Goal: Task Accomplishment & Management: Manage account settings

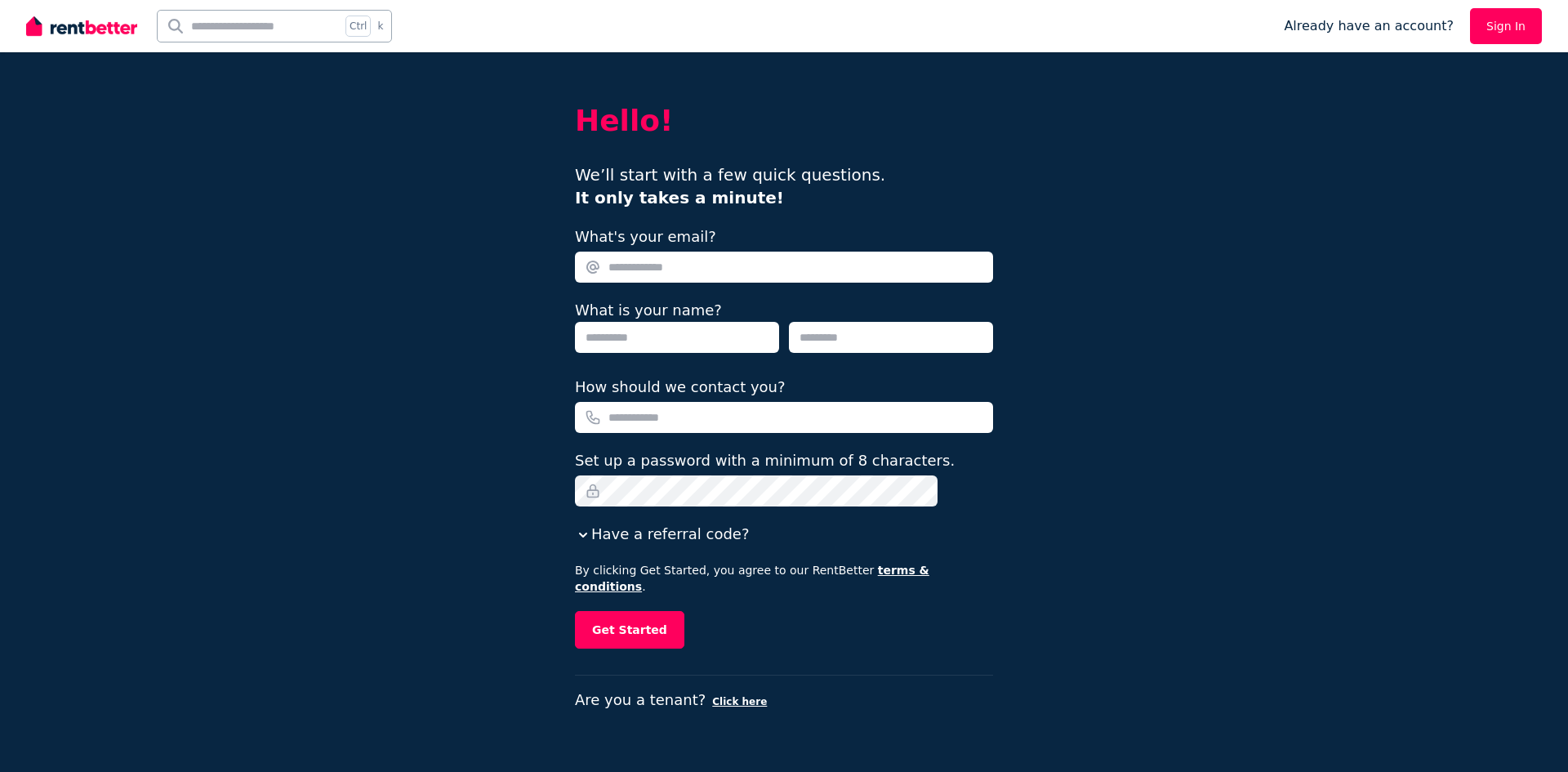
click at [1515, 18] on link "Sign In" at bounding box center [1506, 26] width 72 height 36
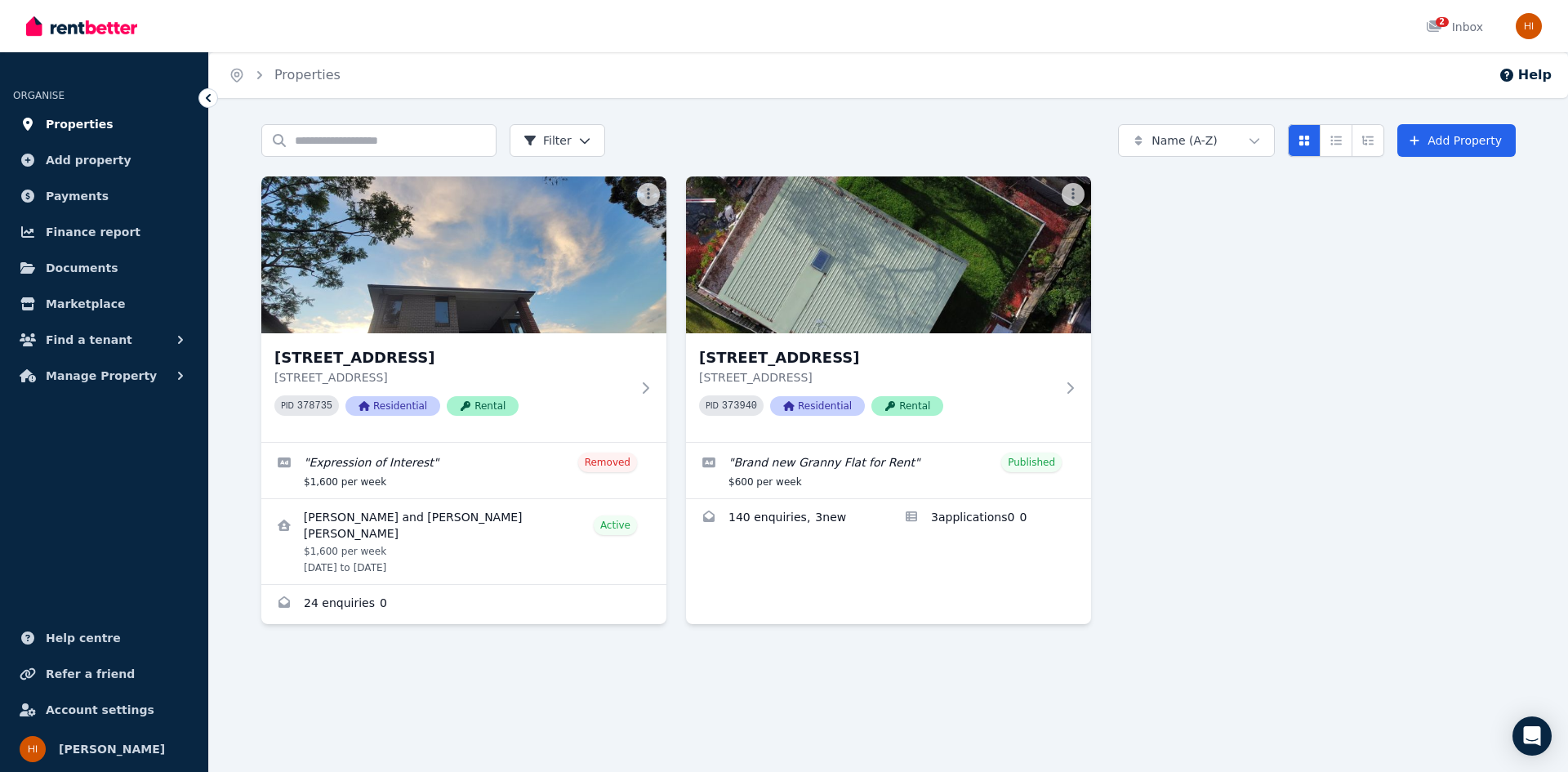
click at [77, 123] on span "Properties" at bounding box center [79, 124] width 67 height 20
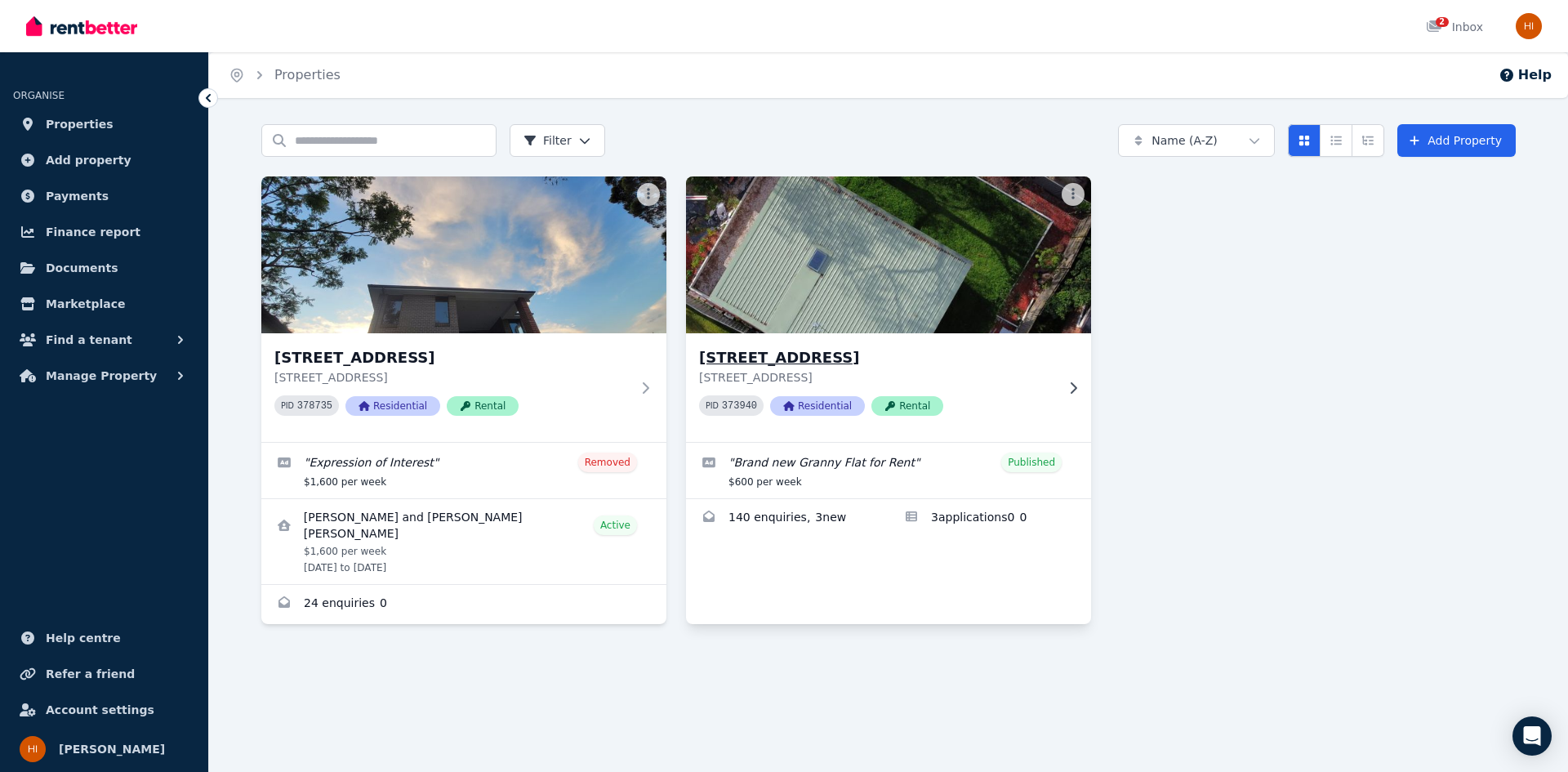
click at [1011, 383] on p "118A Kent St, Epping NSW 2121" at bounding box center [876, 378] width 356 height 17
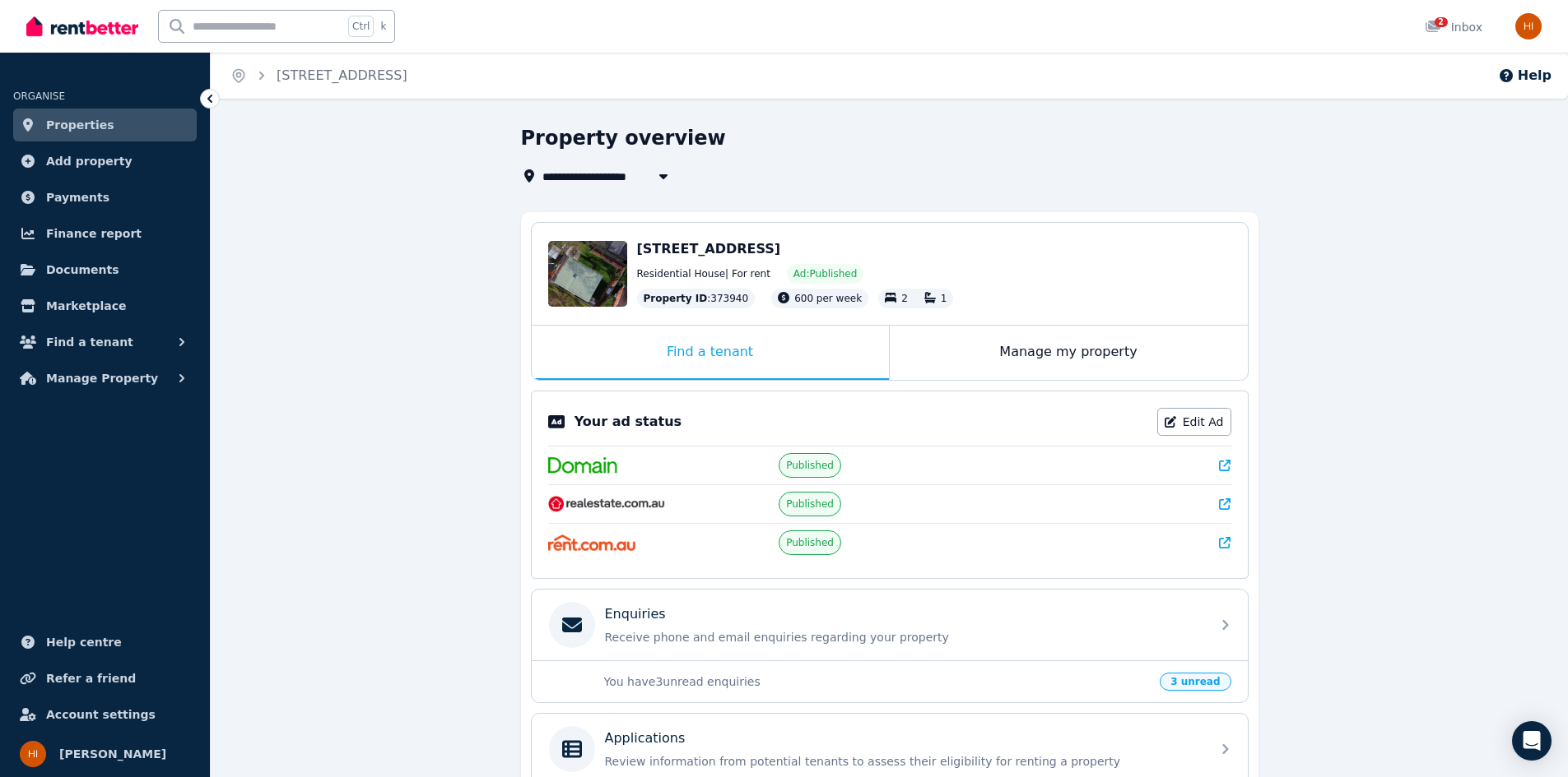
scroll to position [245, 0]
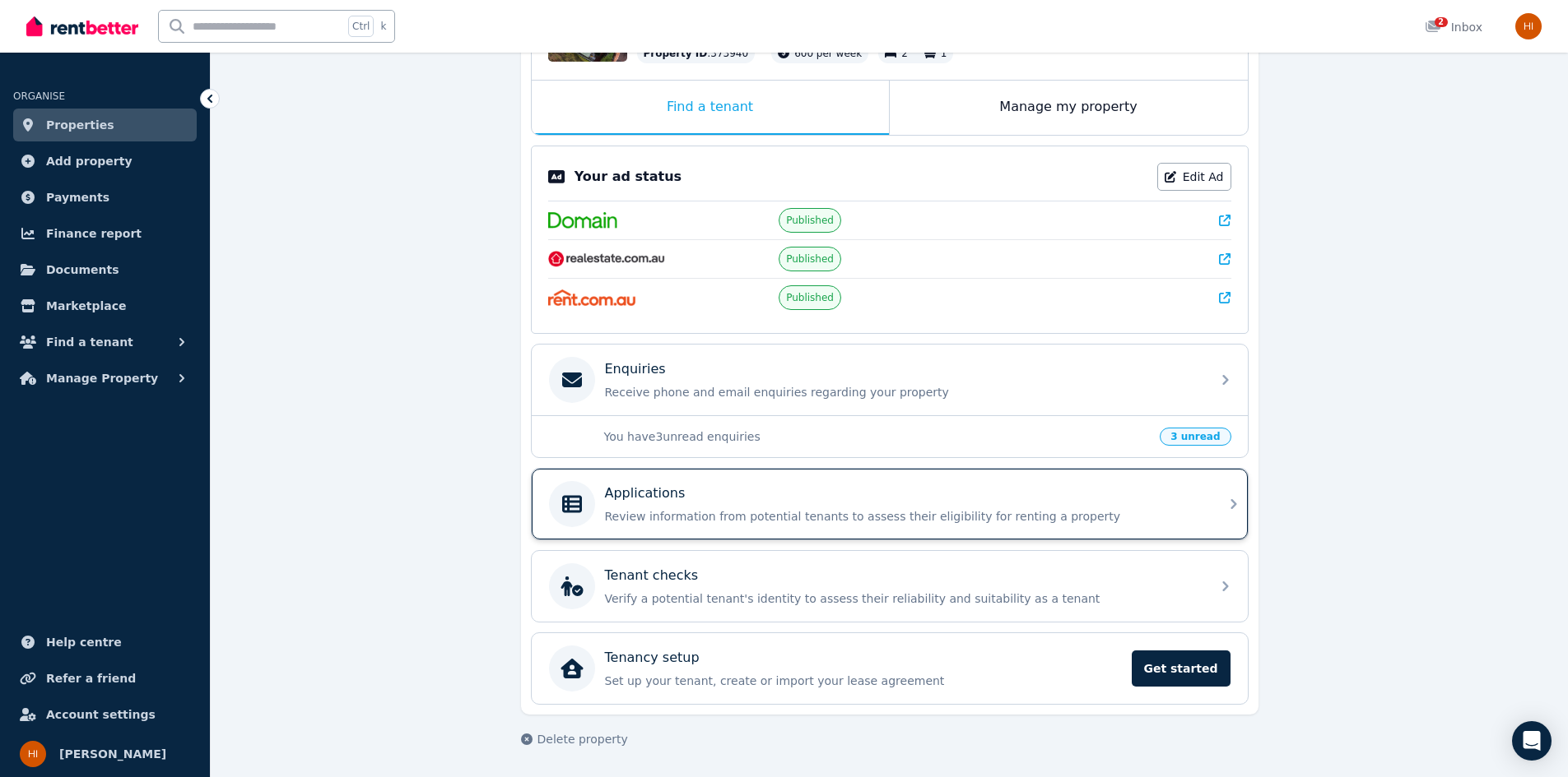
click at [981, 497] on div "Applications" at bounding box center [903, 493] width 596 height 20
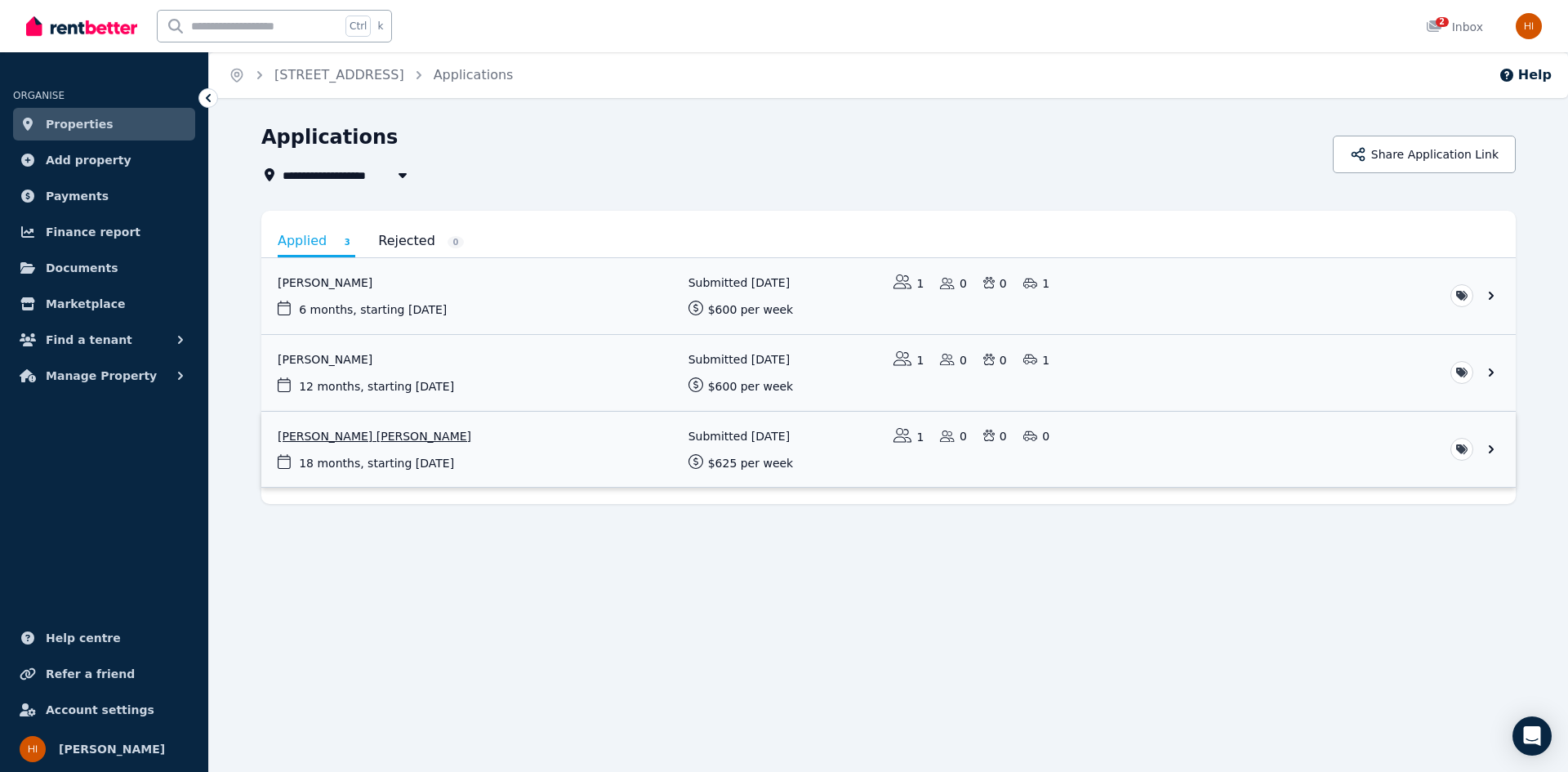
click at [548, 430] on link "View application: Tieu Bang Nguyen" at bounding box center [889, 449] width 1255 height 76
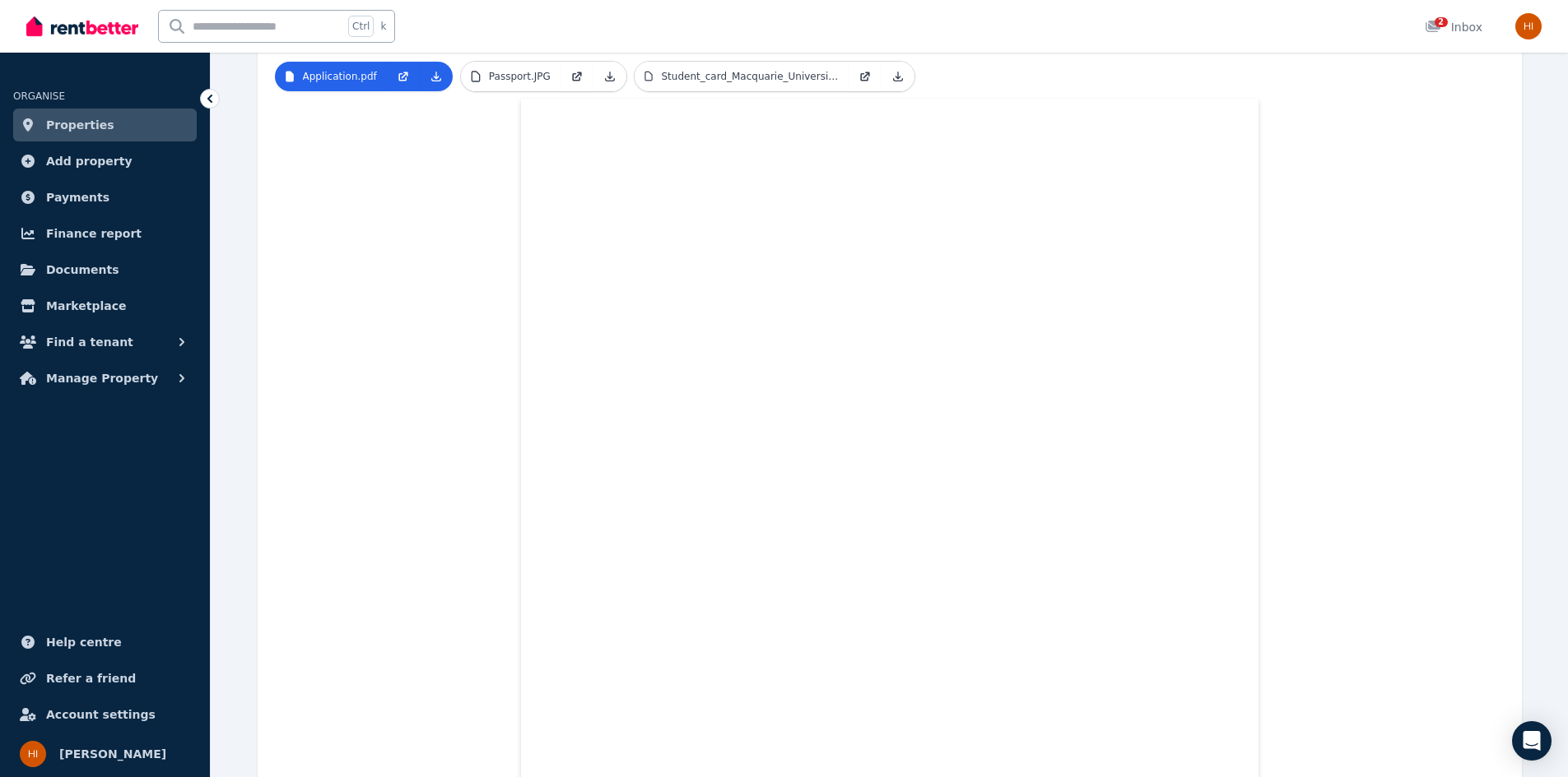
scroll to position [69, 0]
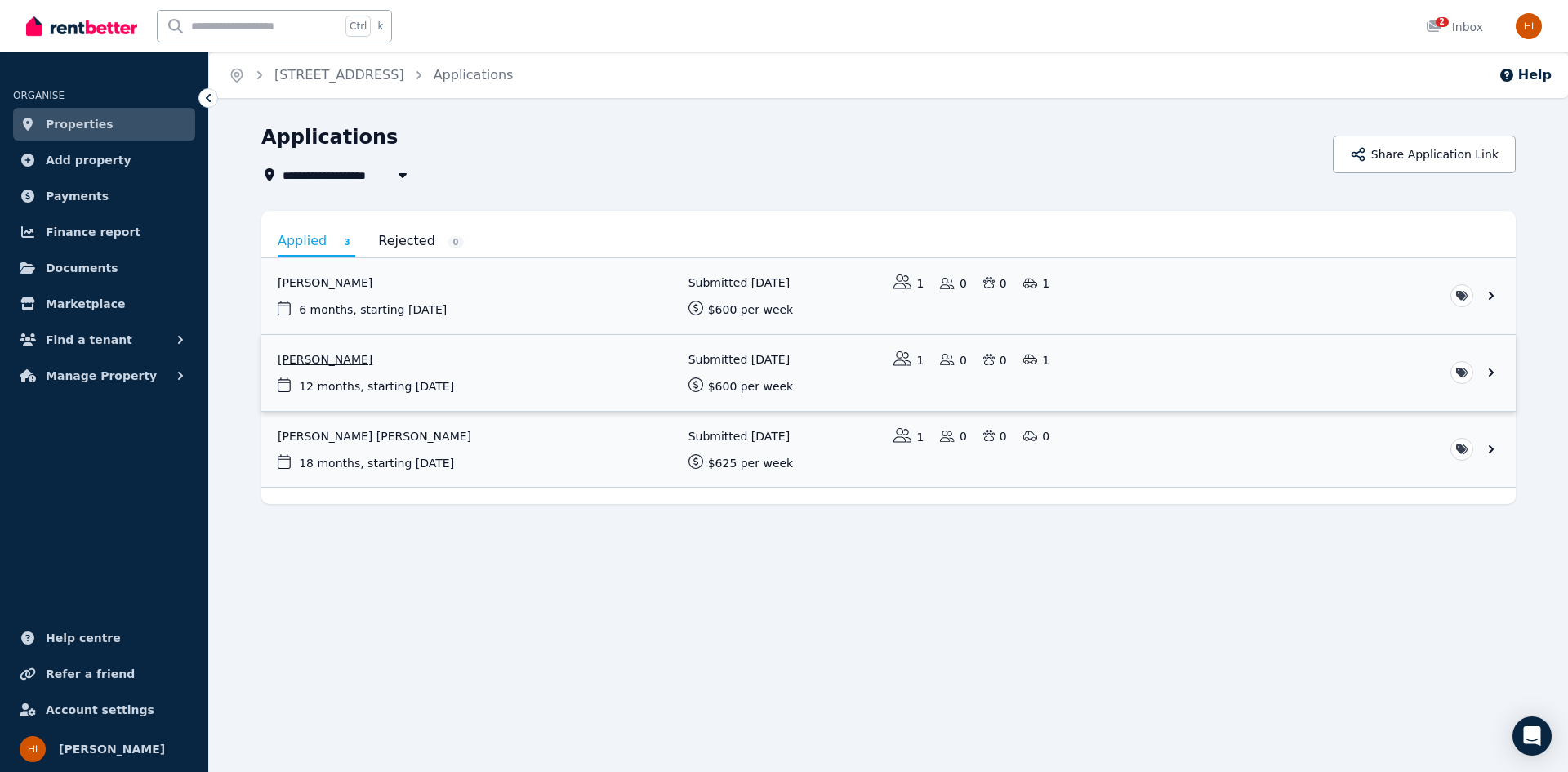
click at [507, 376] on link "View application: Salwa Benmaarouf" at bounding box center [889, 373] width 1255 height 76
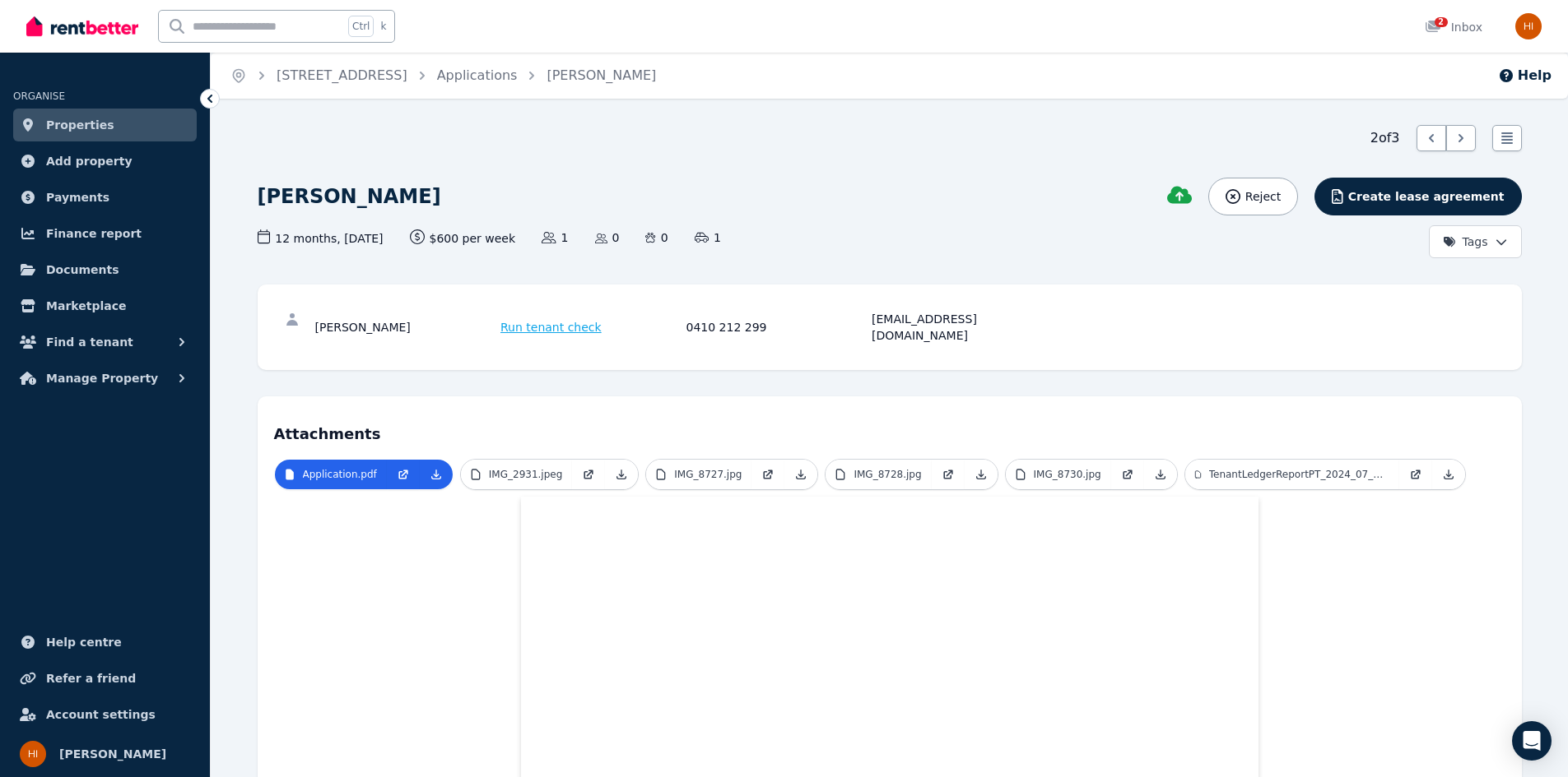
click at [535, 319] on span "Run tenant check" at bounding box center [551, 327] width 102 height 17
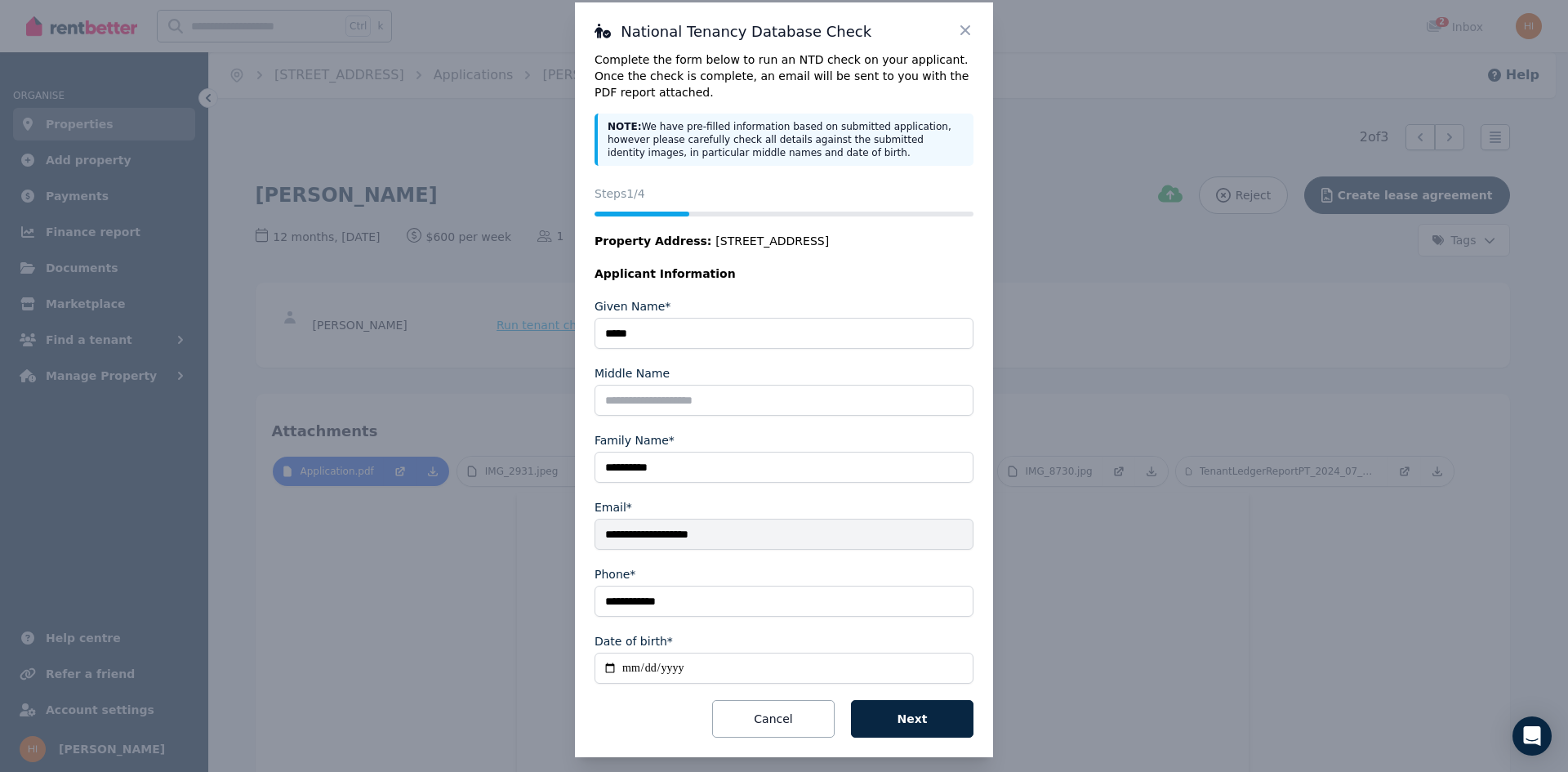
scroll to position [35, 0]
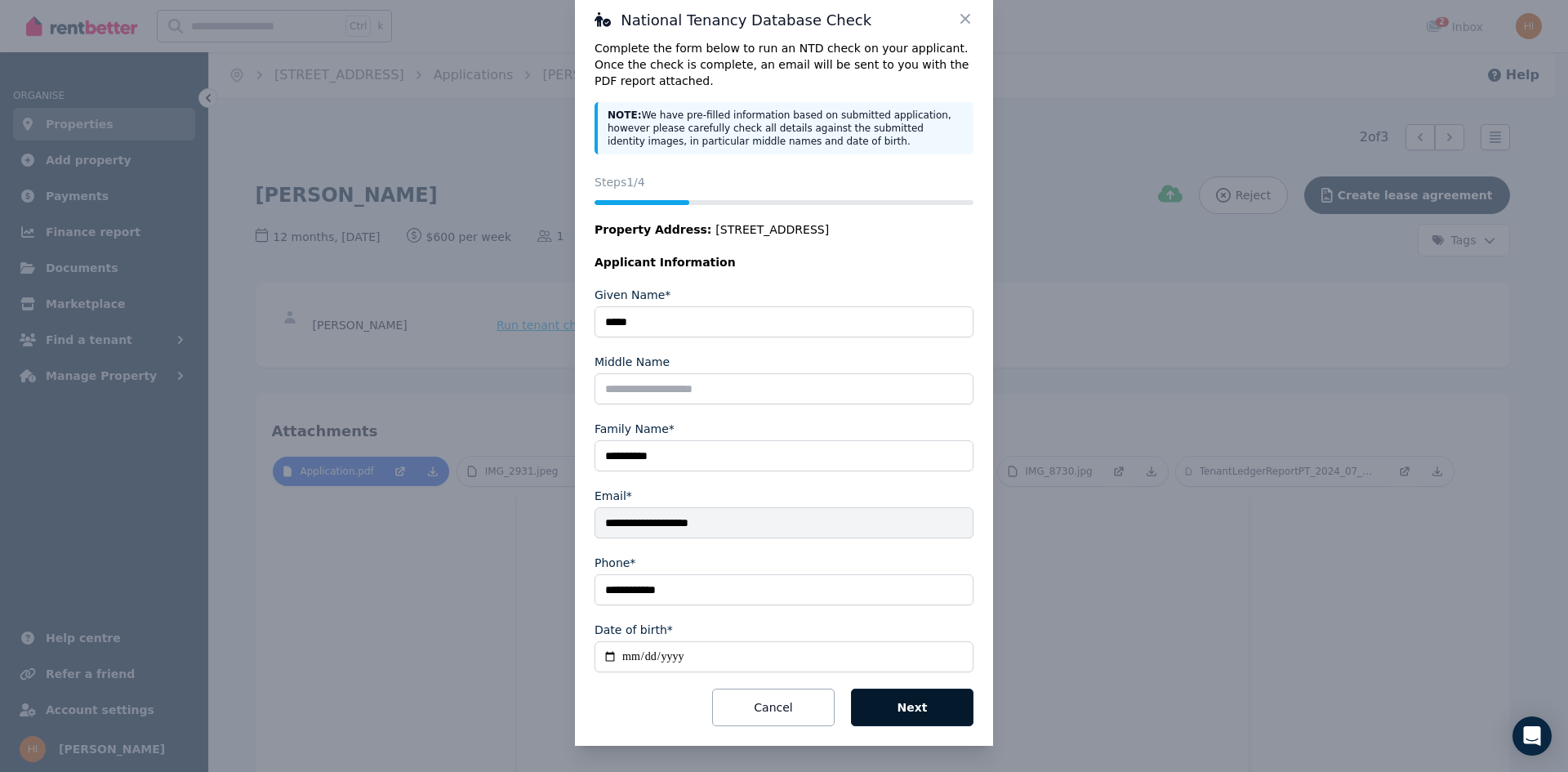
click at [921, 712] on button "Next" at bounding box center [911, 707] width 122 height 38
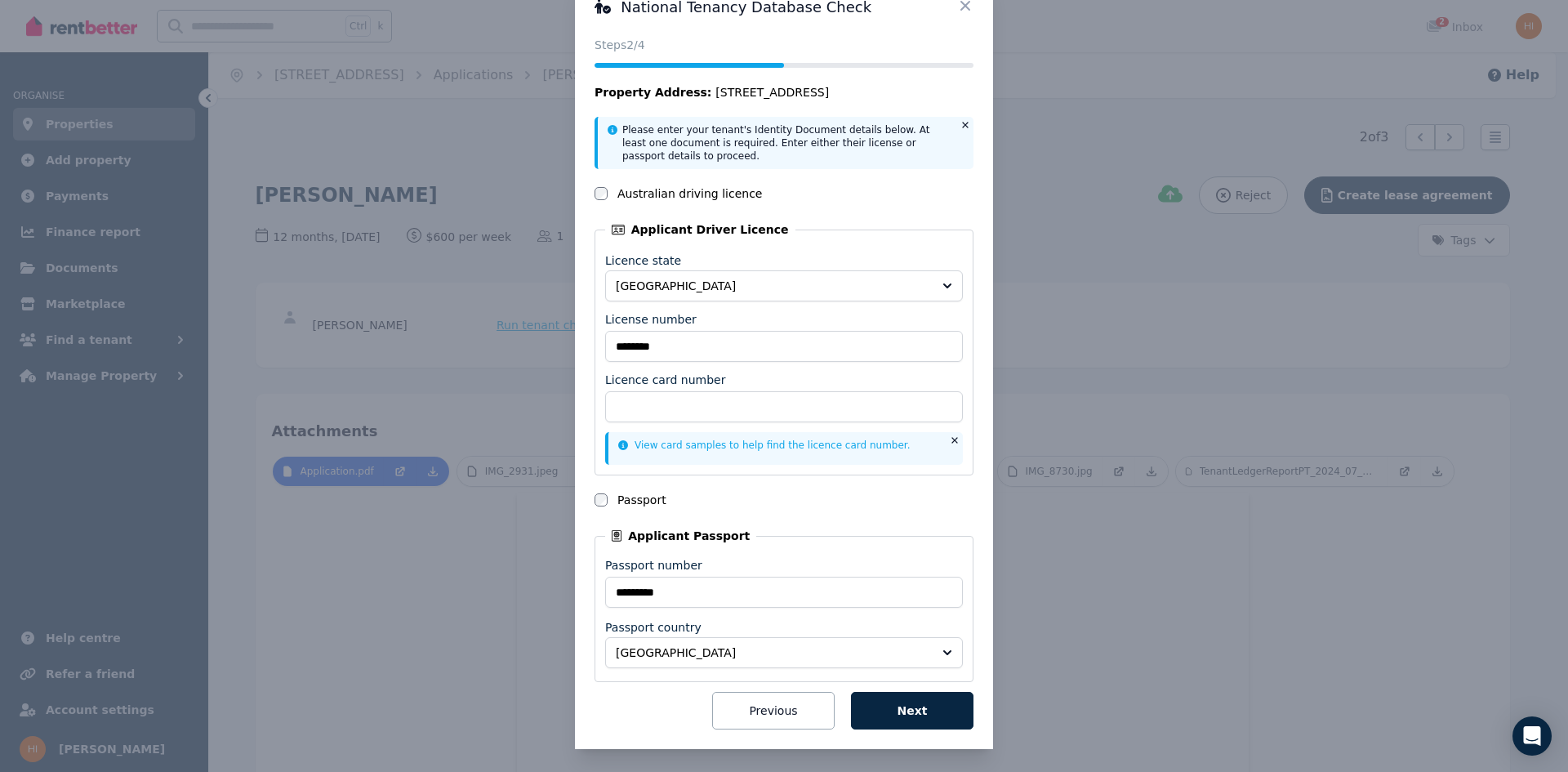
scroll to position [52, 0]
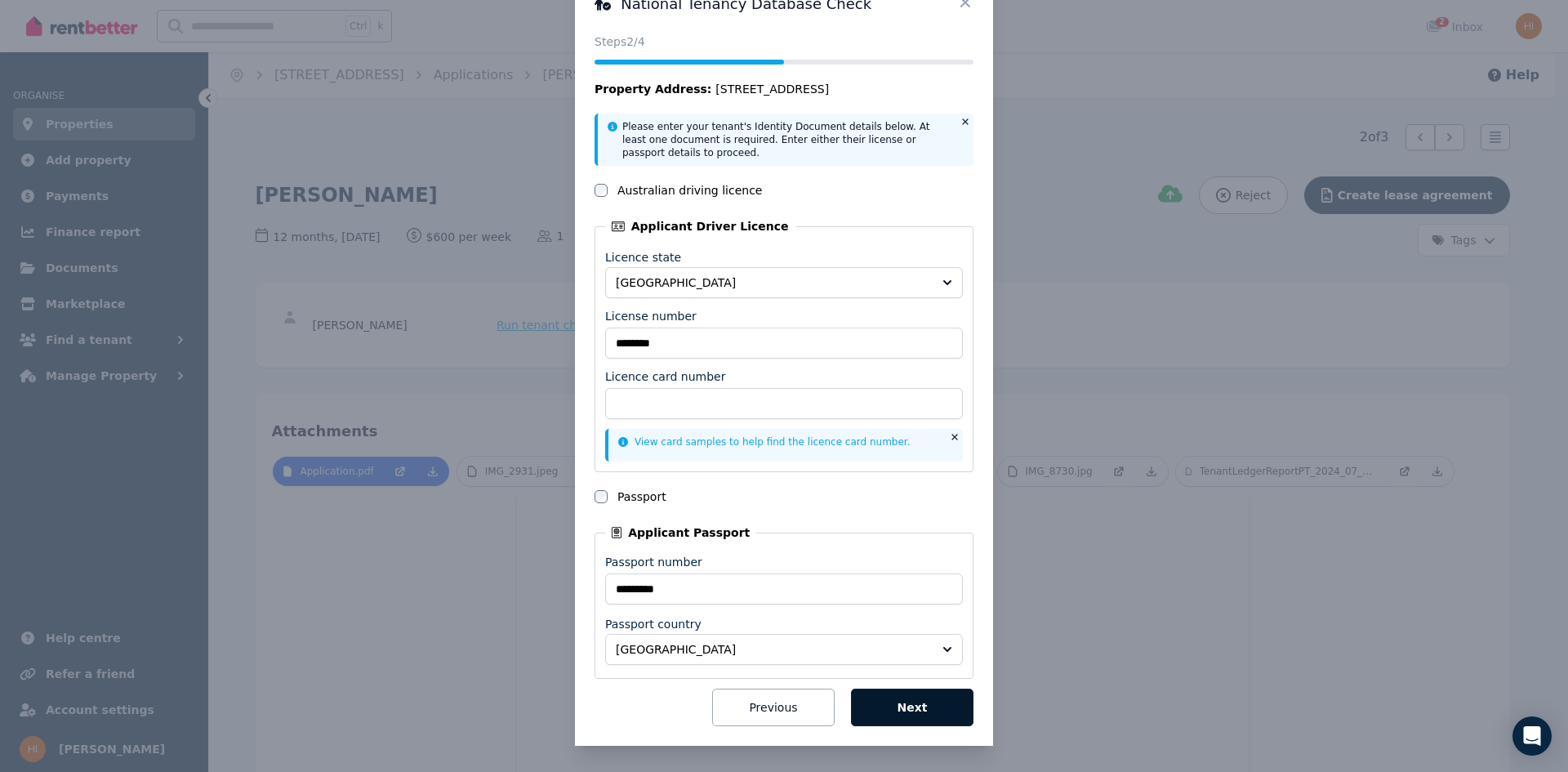
click at [918, 708] on button "Next" at bounding box center [911, 707] width 122 height 38
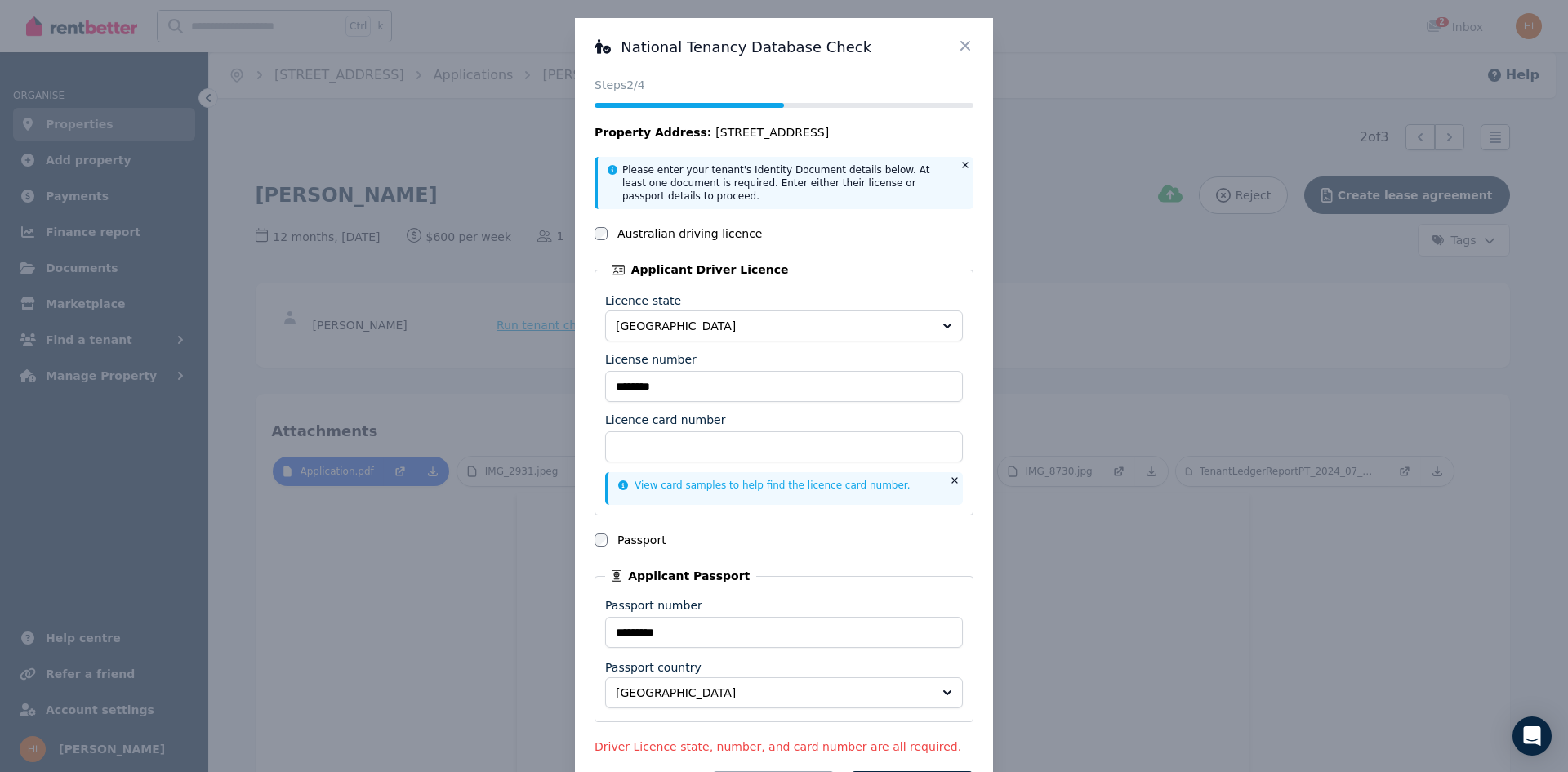
scroll to position [0, 0]
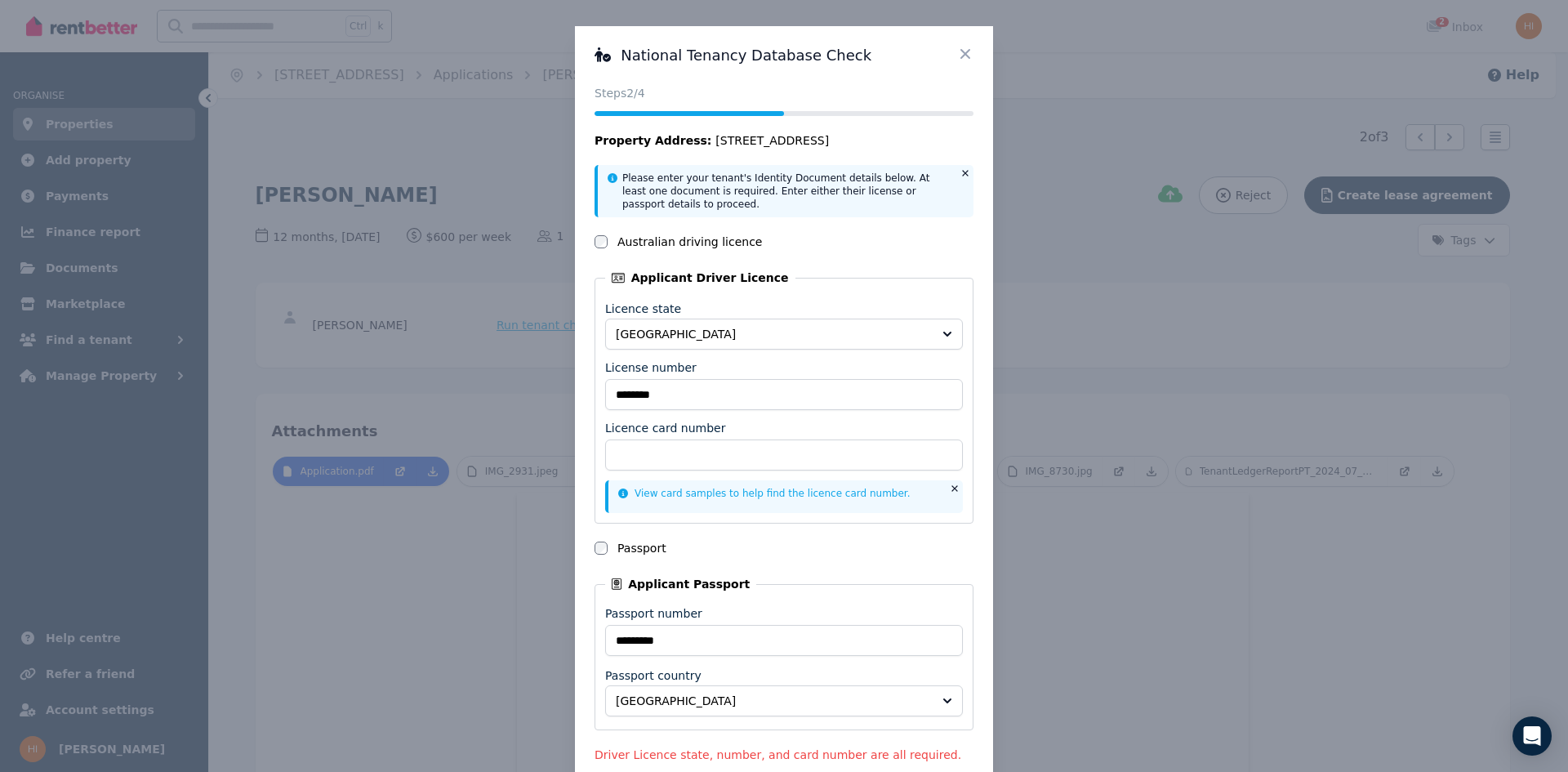
click at [962, 52] on icon at bounding box center [966, 54] width 10 height 10
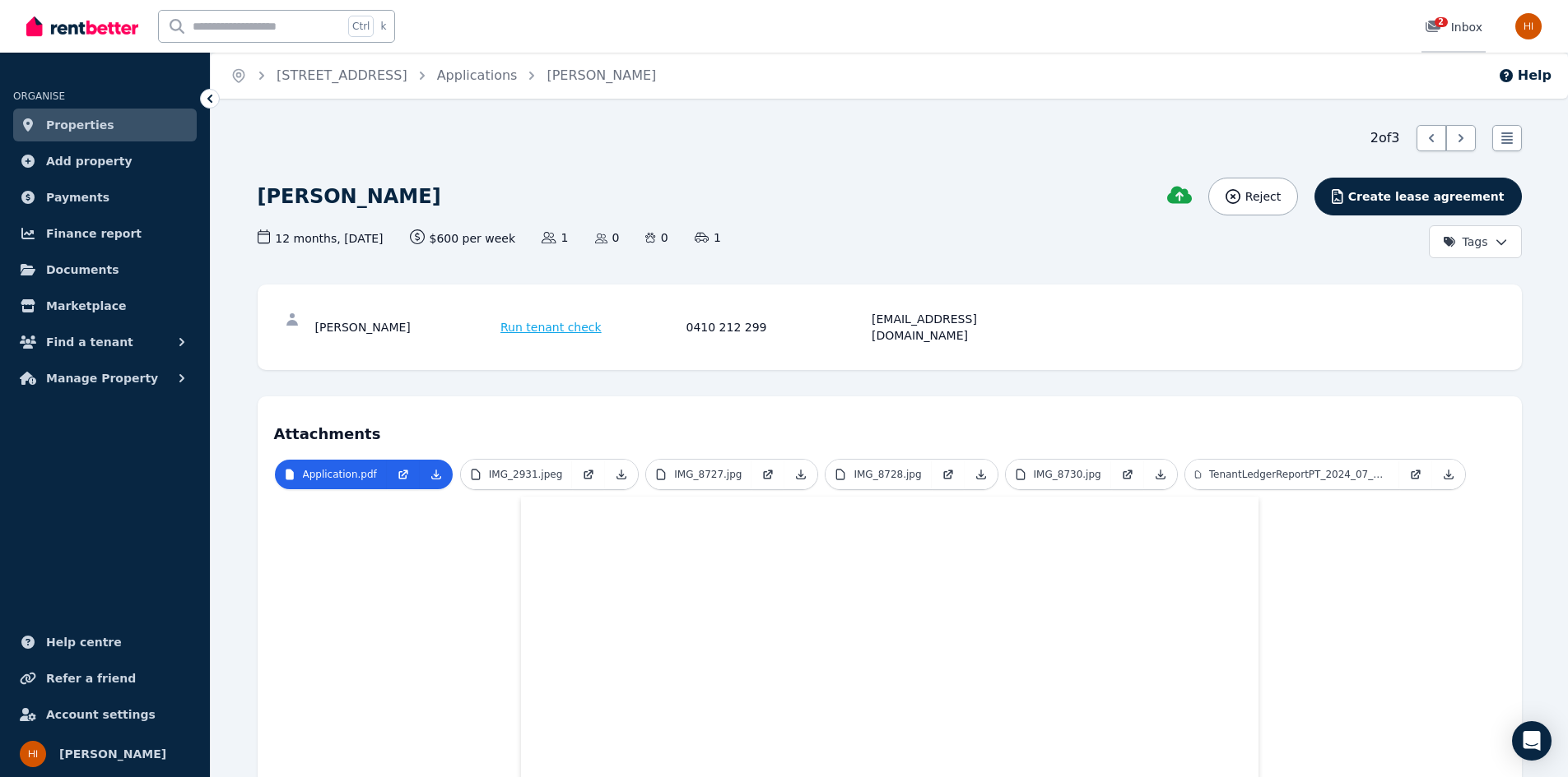
click at [1462, 21] on div "2 Inbox" at bounding box center [1453, 28] width 58 height 17
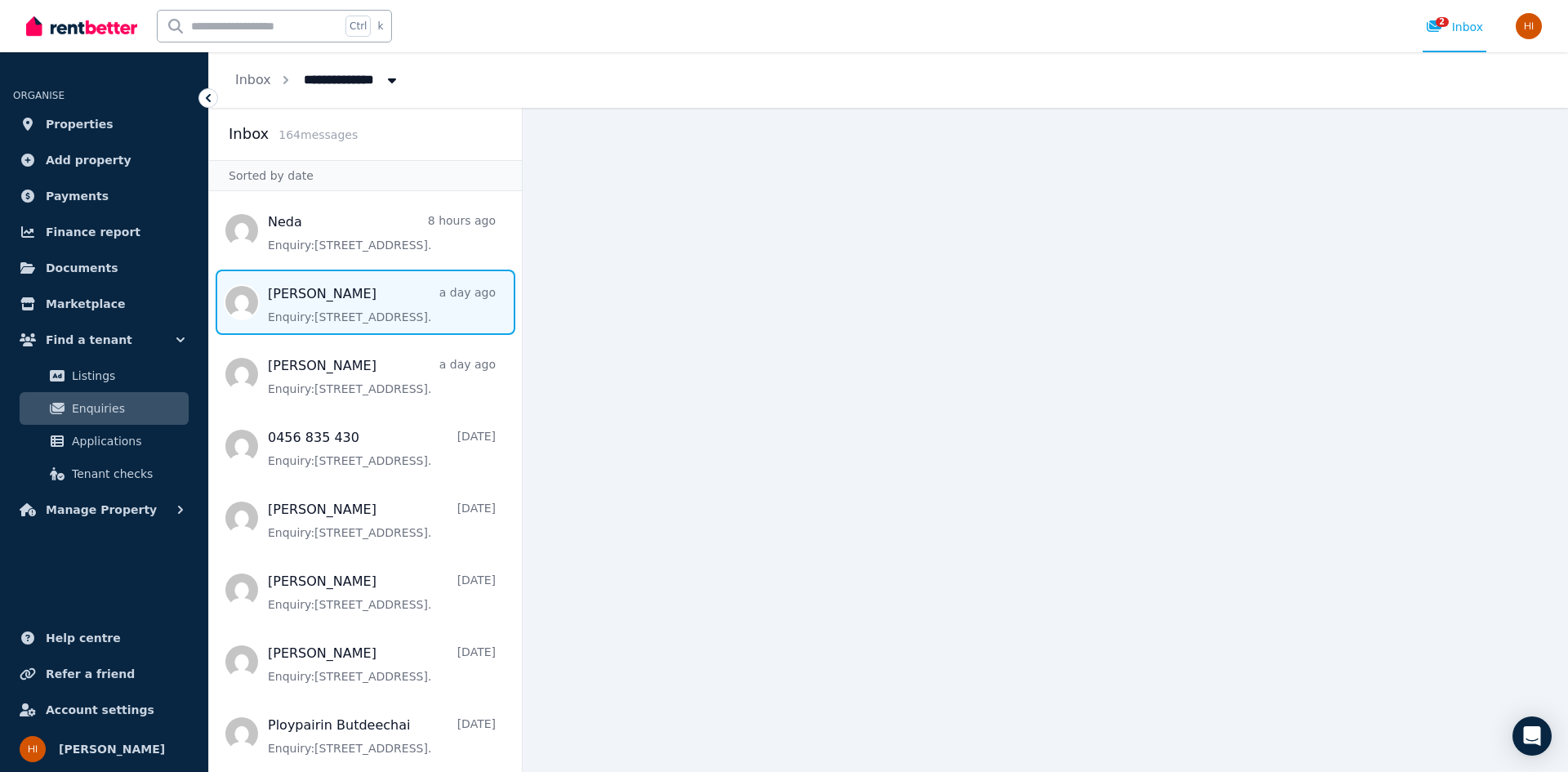
click at [324, 308] on span "Message list" at bounding box center [365, 303] width 312 height 65
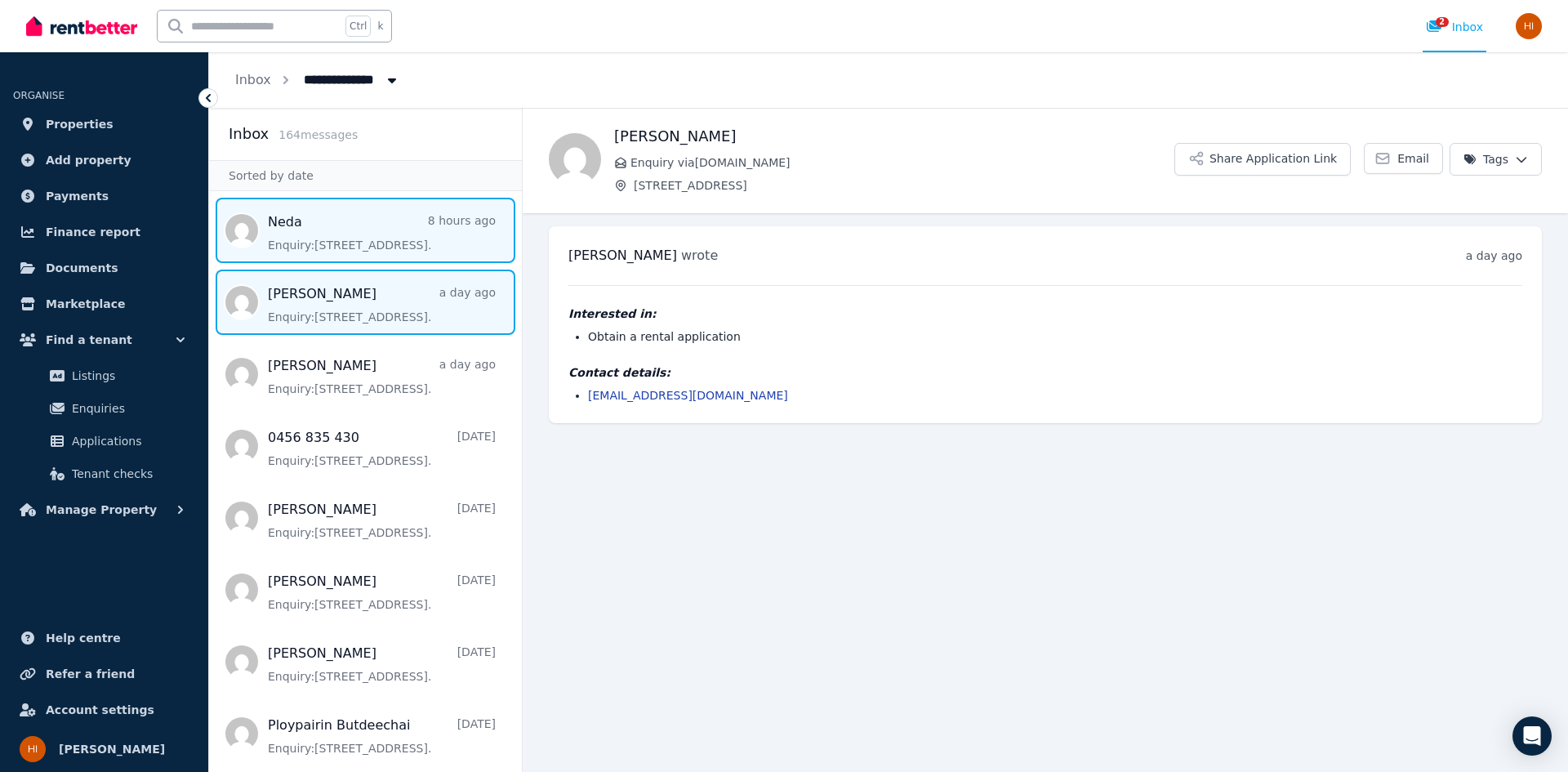
click at [333, 239] on span "Message list" at bounding box center [365, 230] width 312 height 65
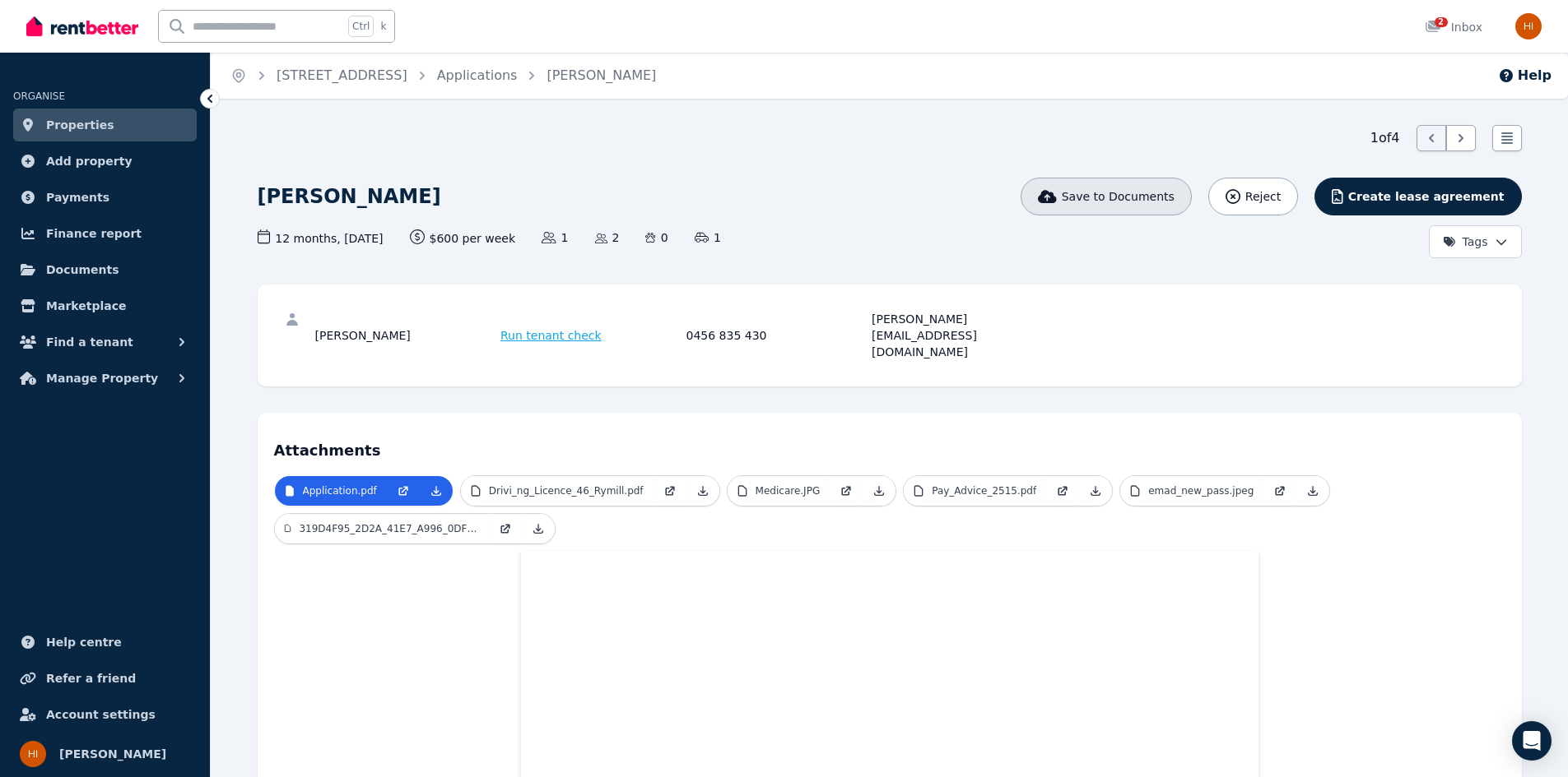
click at [1177, 186] on button "Save to Documents" at bounding box center [1106, 196] width 171 height 38
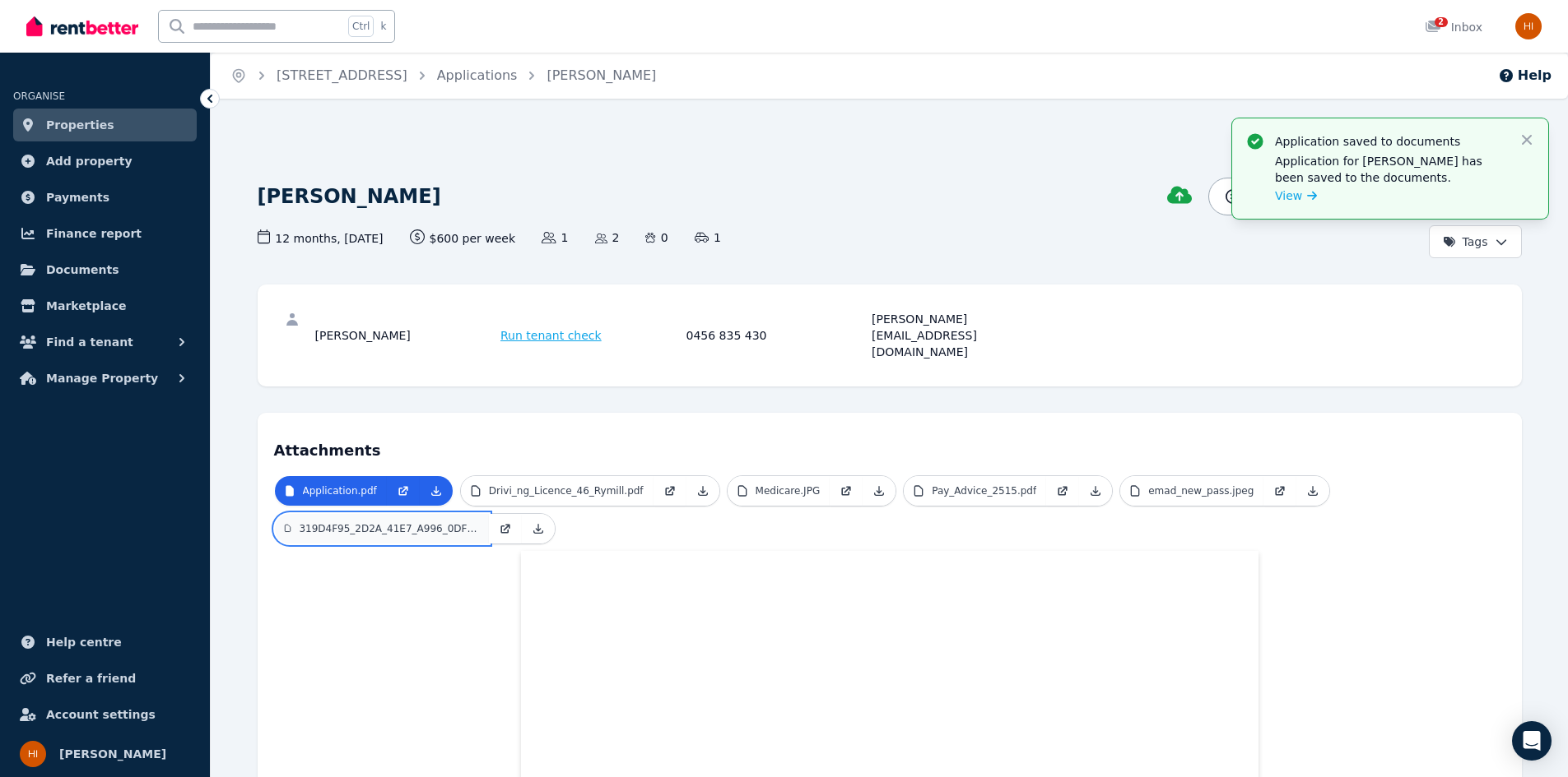
click at [357, 523] on p "319D4F95_2D2A_41E7_A996_0DF6897950EF.pdf" at bounding box center [389, 529] width 180 height 13
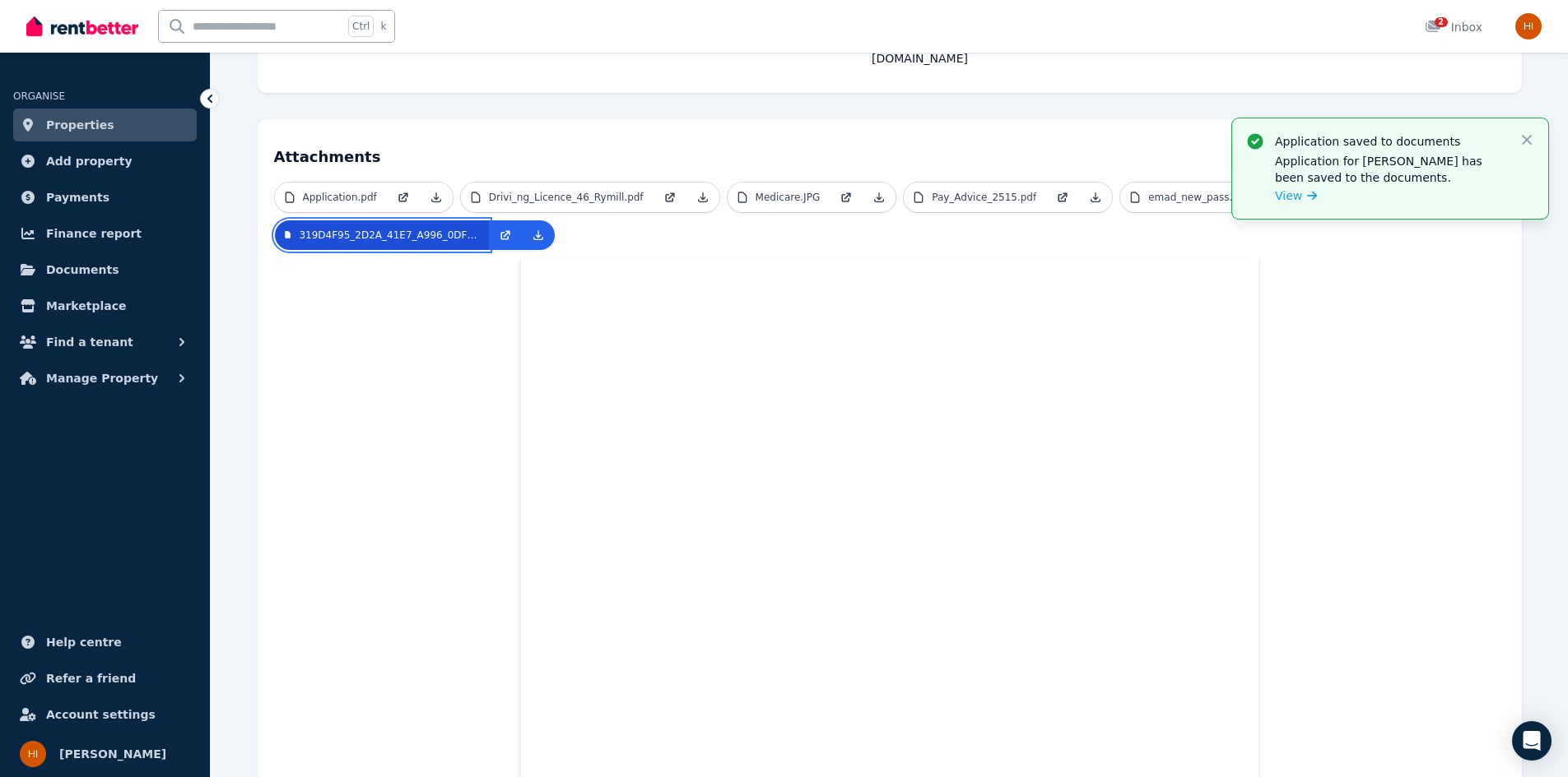
scroll to position [164, 0]
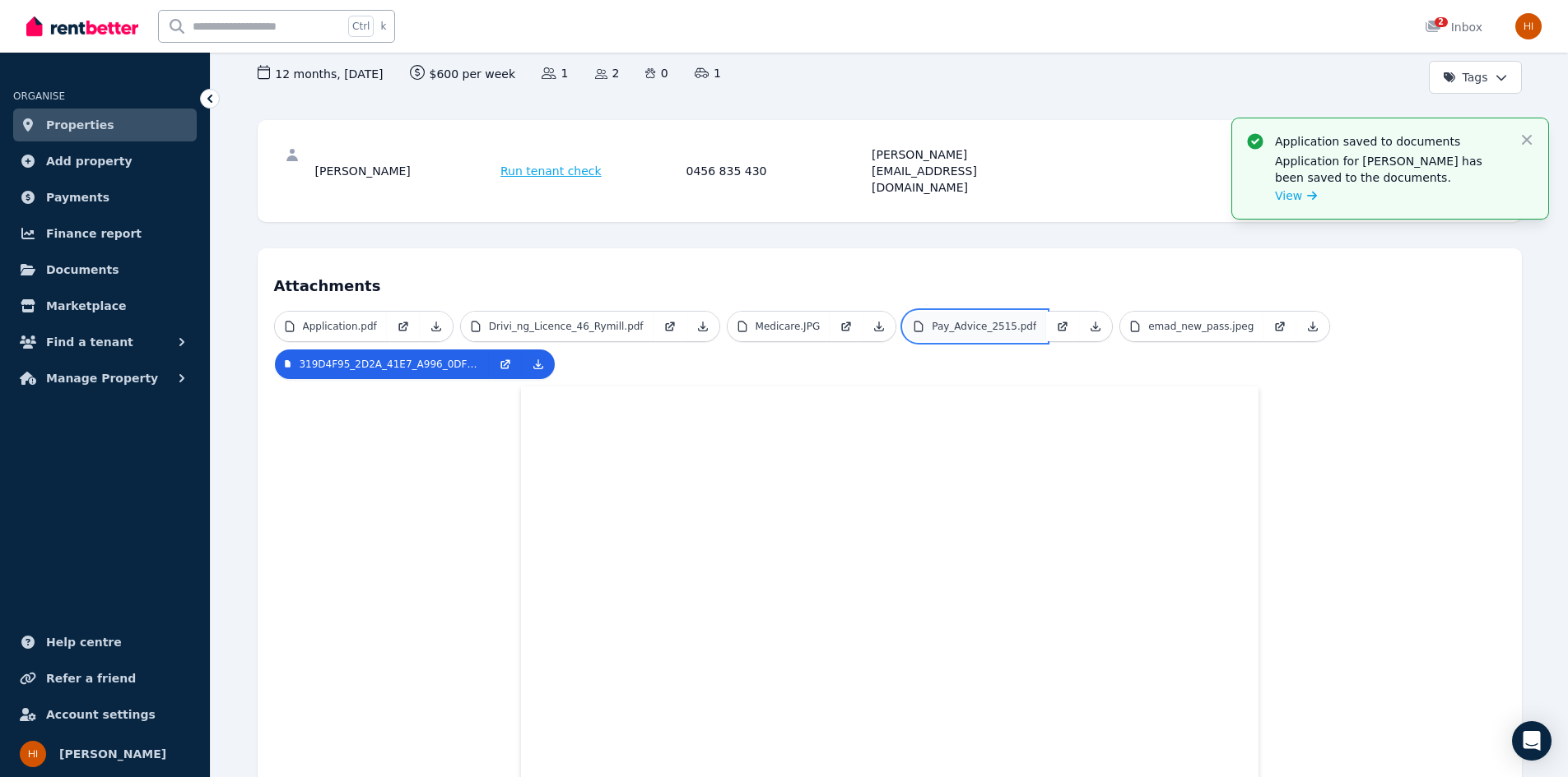
click at [965, 320] on p "Pay_Advice_2515.pdf" at bounding box center [984, 326] width 105 height 13
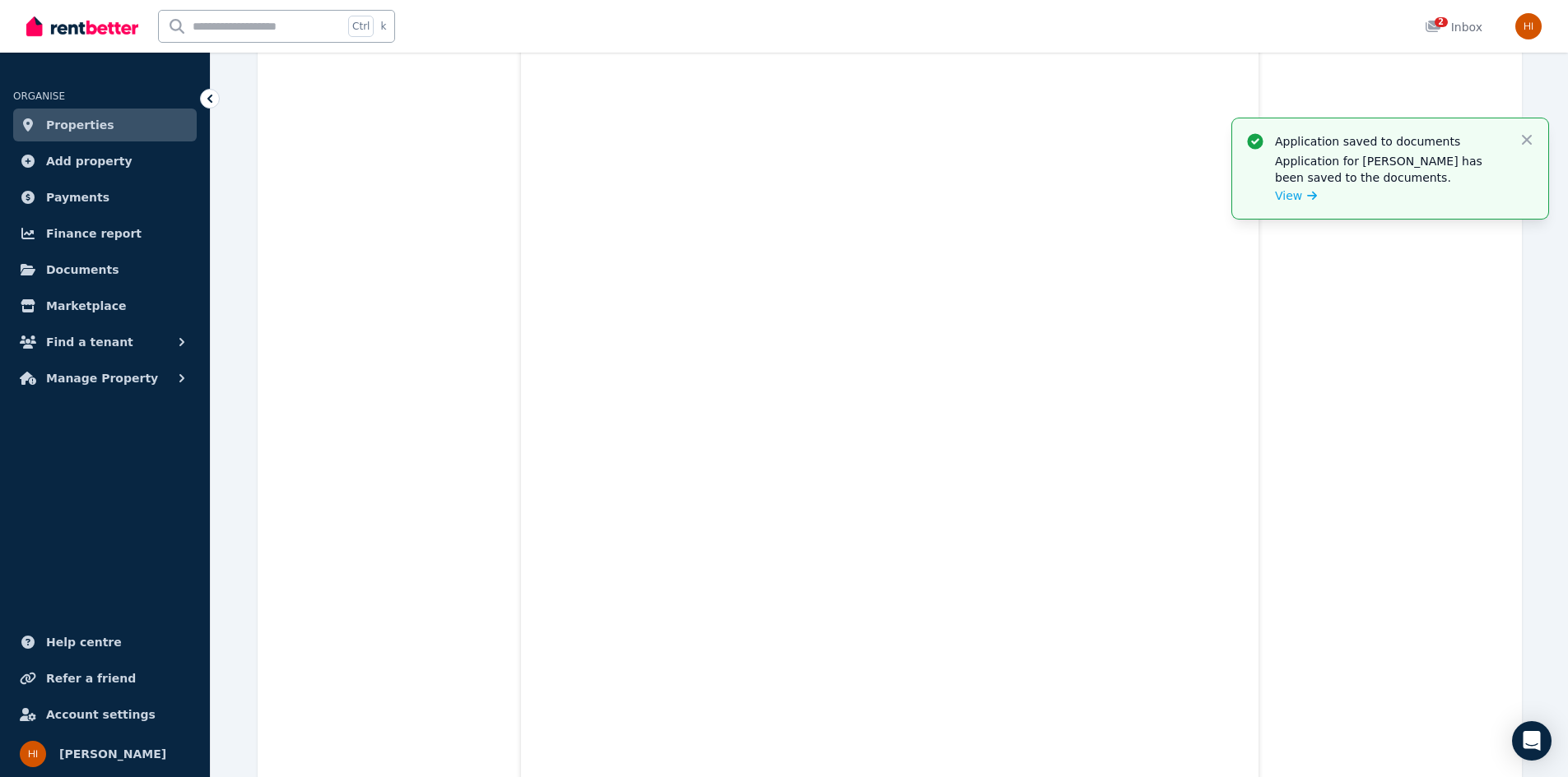
scroll to position [586, 0]
click at [1524, 140] on icon "button" at bounding box center [1527, 140] width 17 height 17
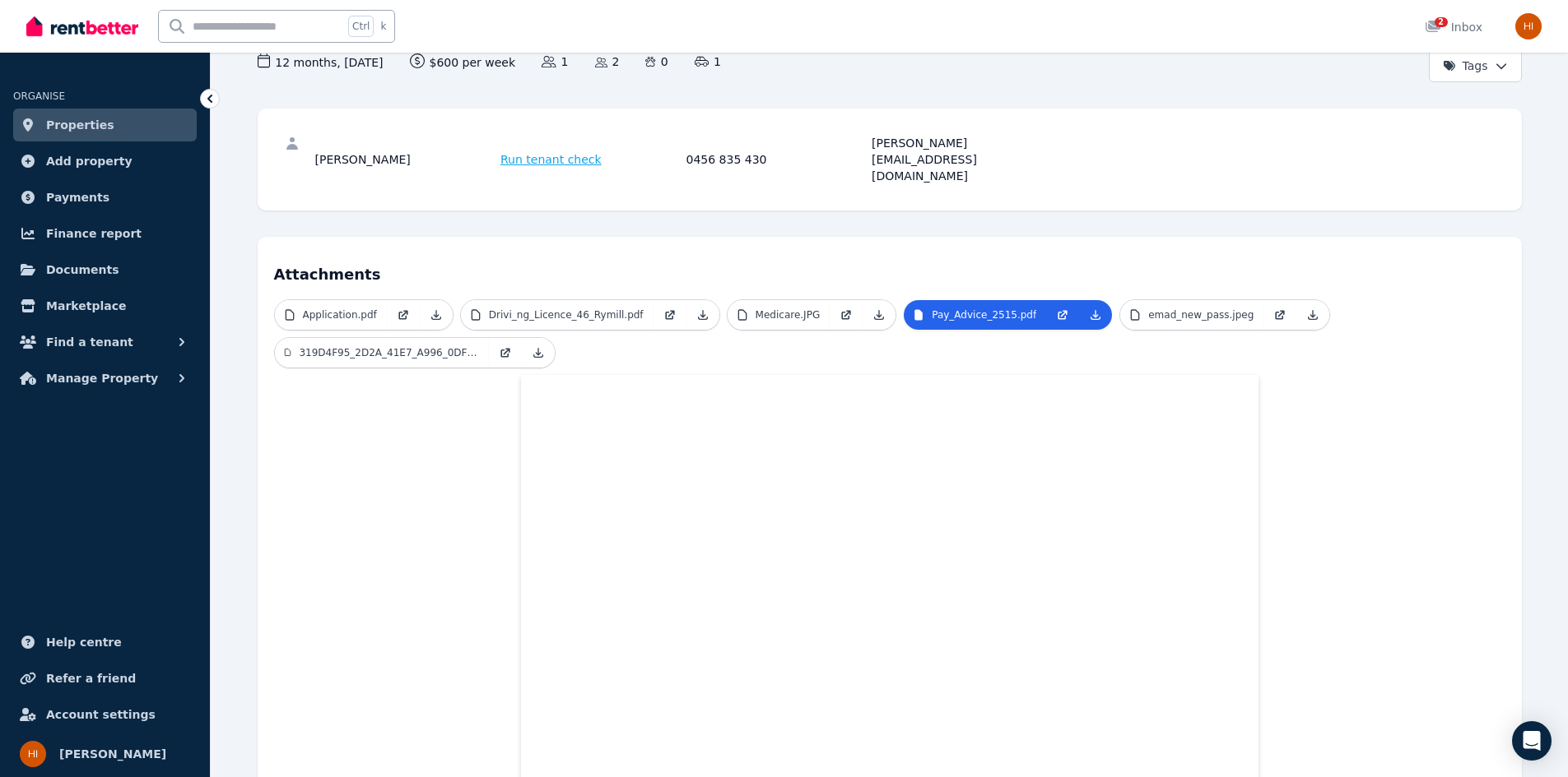
scroll to position [175, 0]
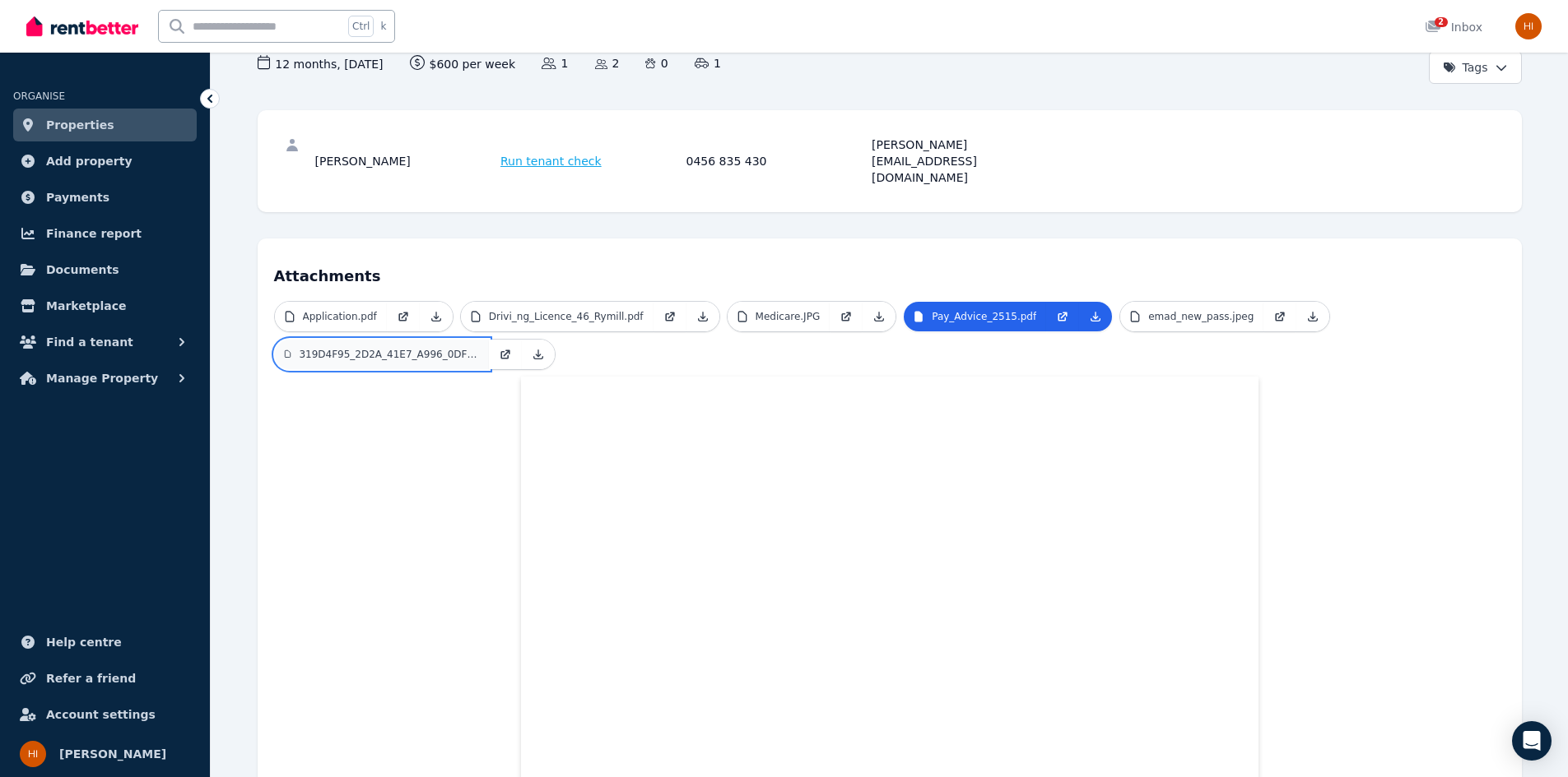
click at [342, 340] on link "319D4F95_2D2A_41E7_A996_0DF6897950EF.pdf" at bounding box center [381, 354] width 214 height 29
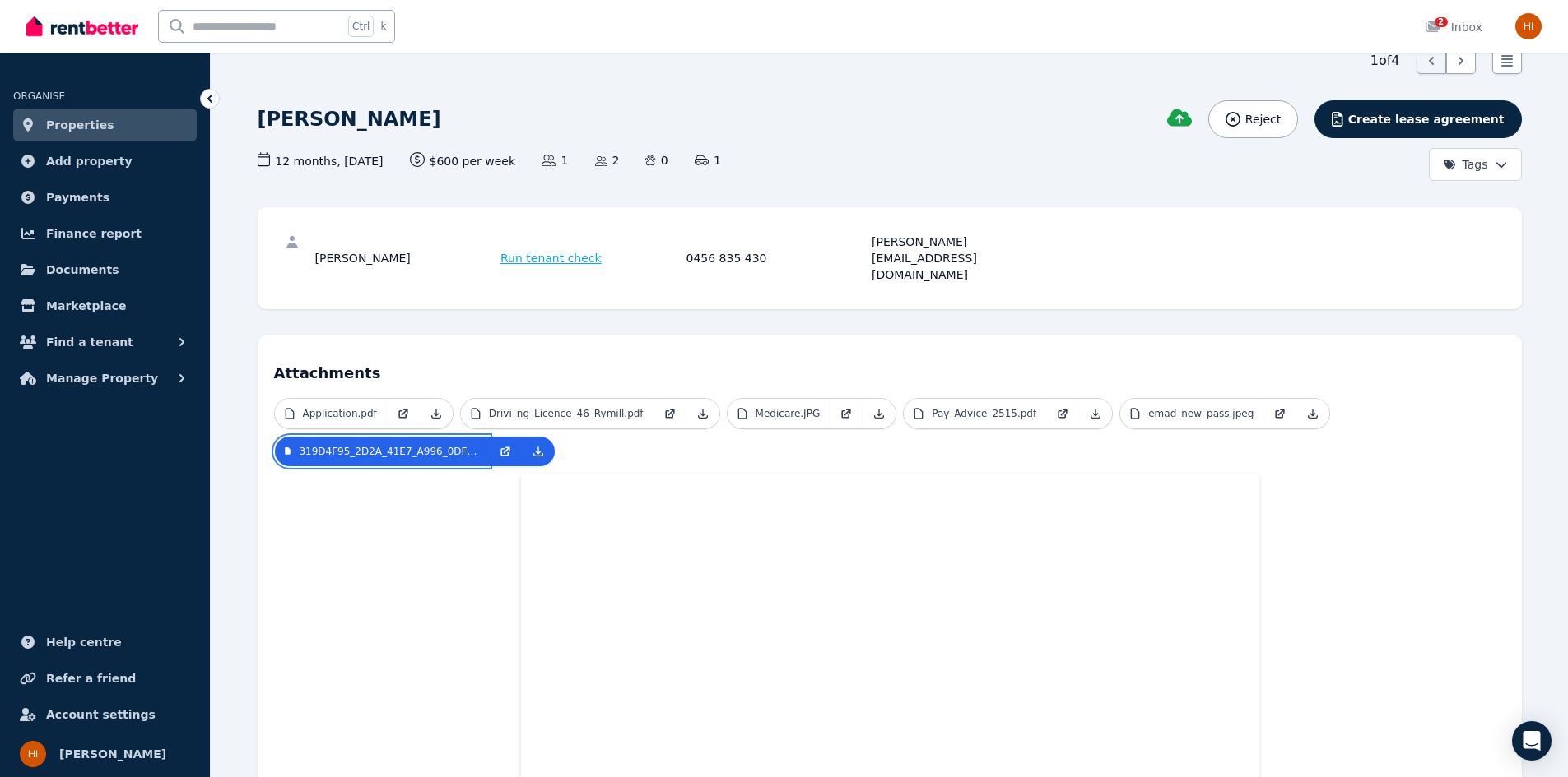
scroll to position [0, 0]
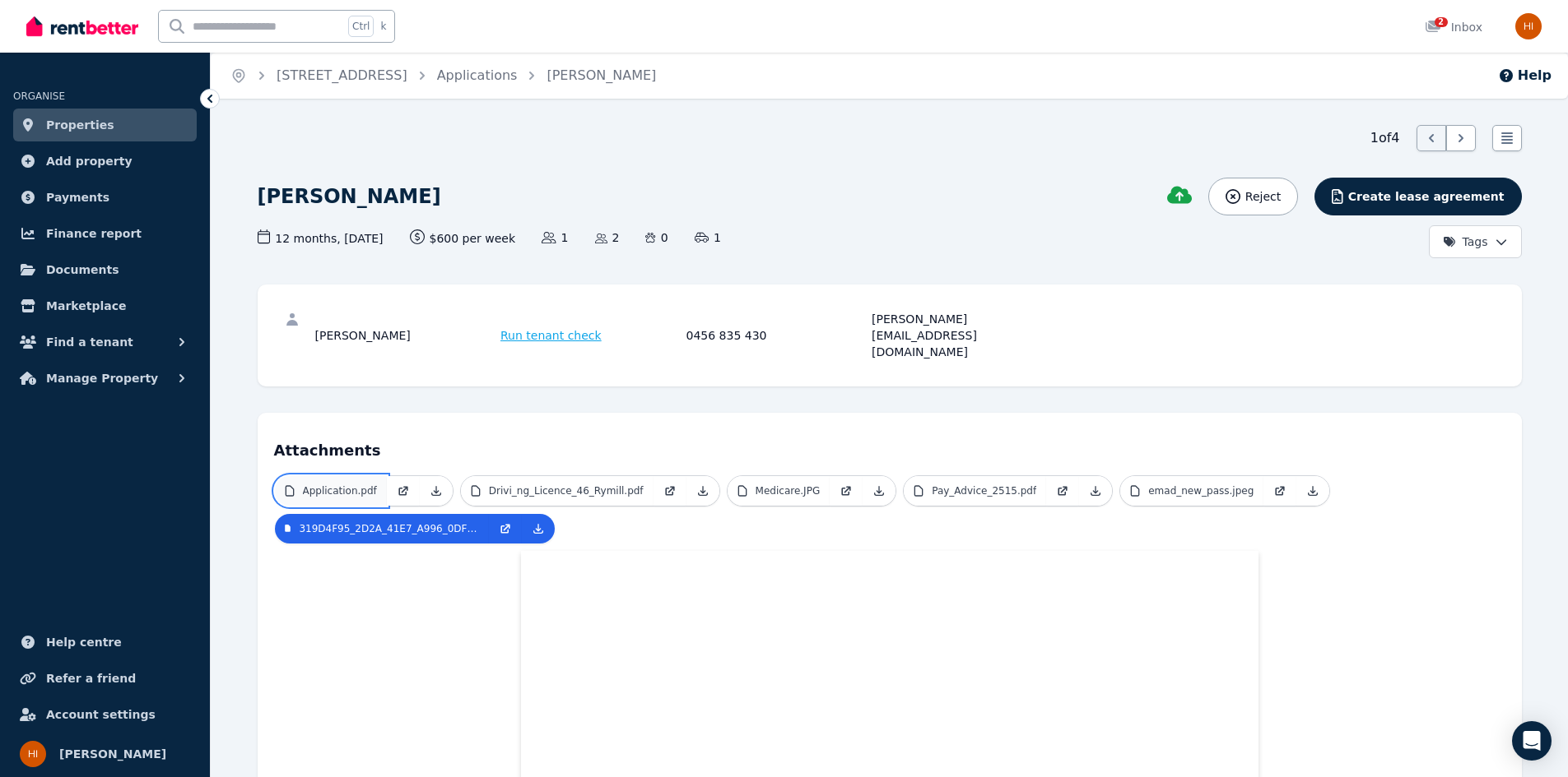
click at [359, 484] on p "Application.pdf" at bounding box center [340, 491] width 74 height 13
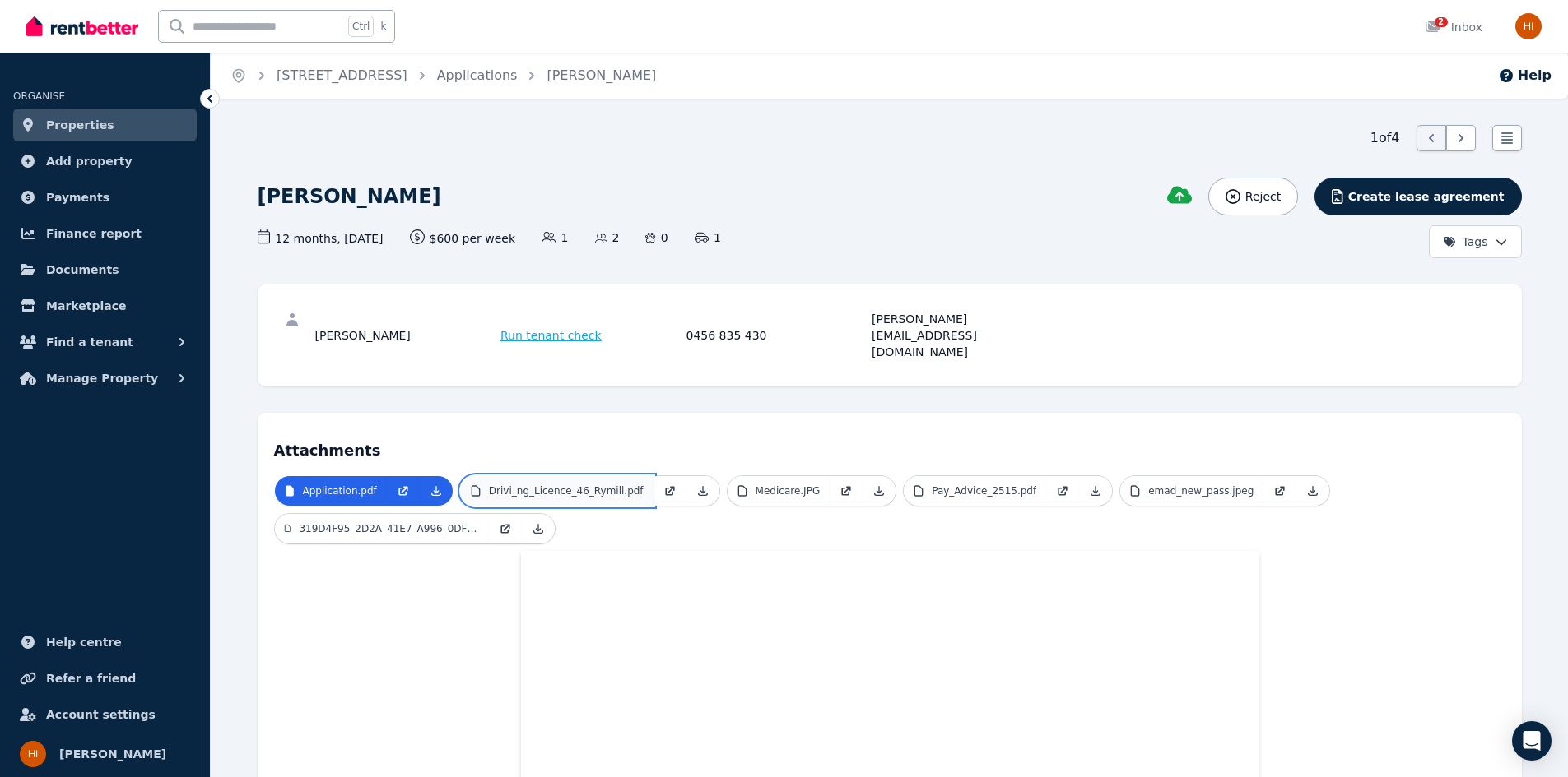
click at [543, 484] on p "Drivi_ng_Licence_46_Rymill.pdf" at bounding box center [566, 491] width 154 height 13
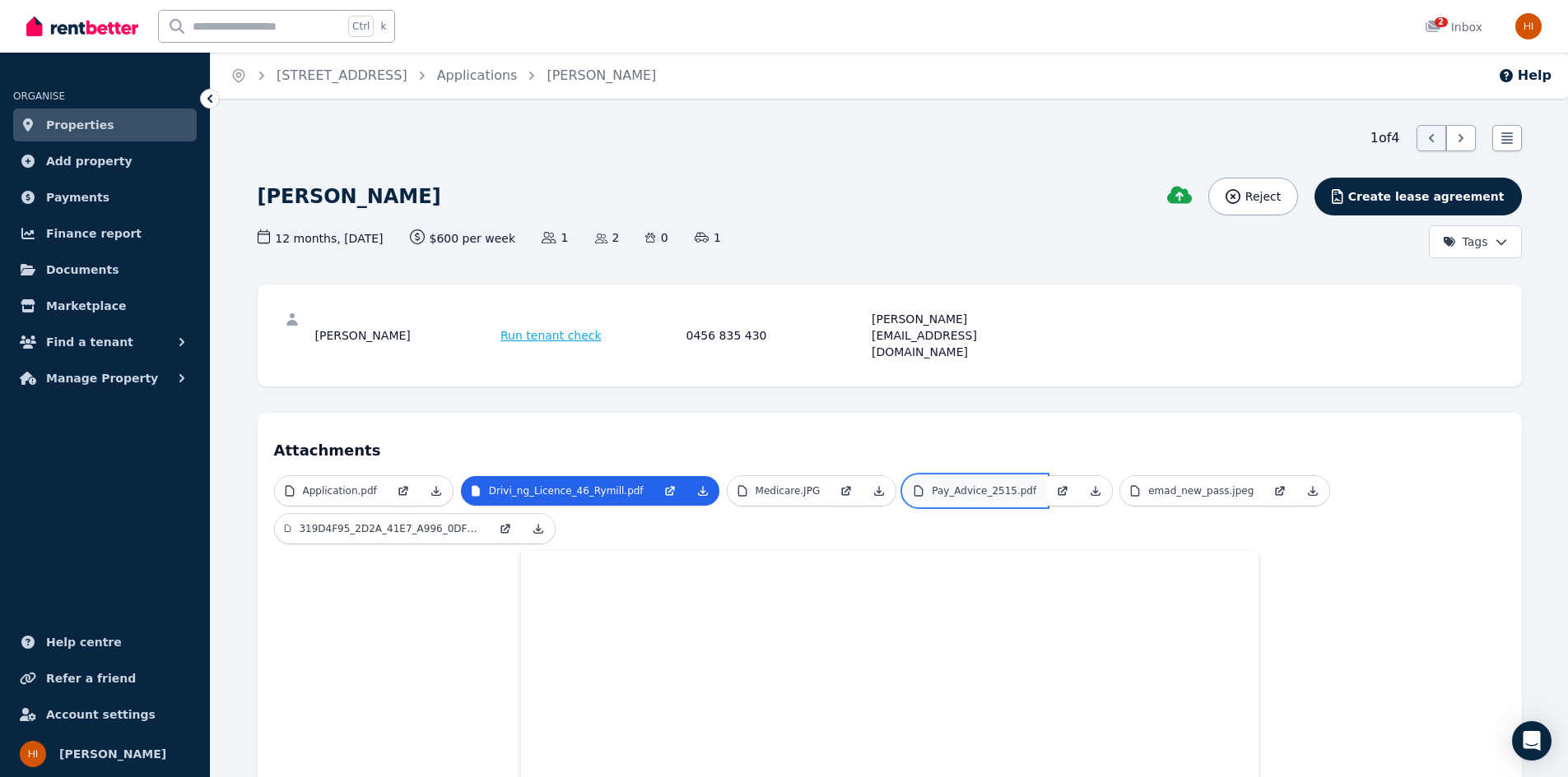
click at [970, 484] on p "Pay_Advice_2515.pdf" at bounding box center [984, 491] width 105 height 13
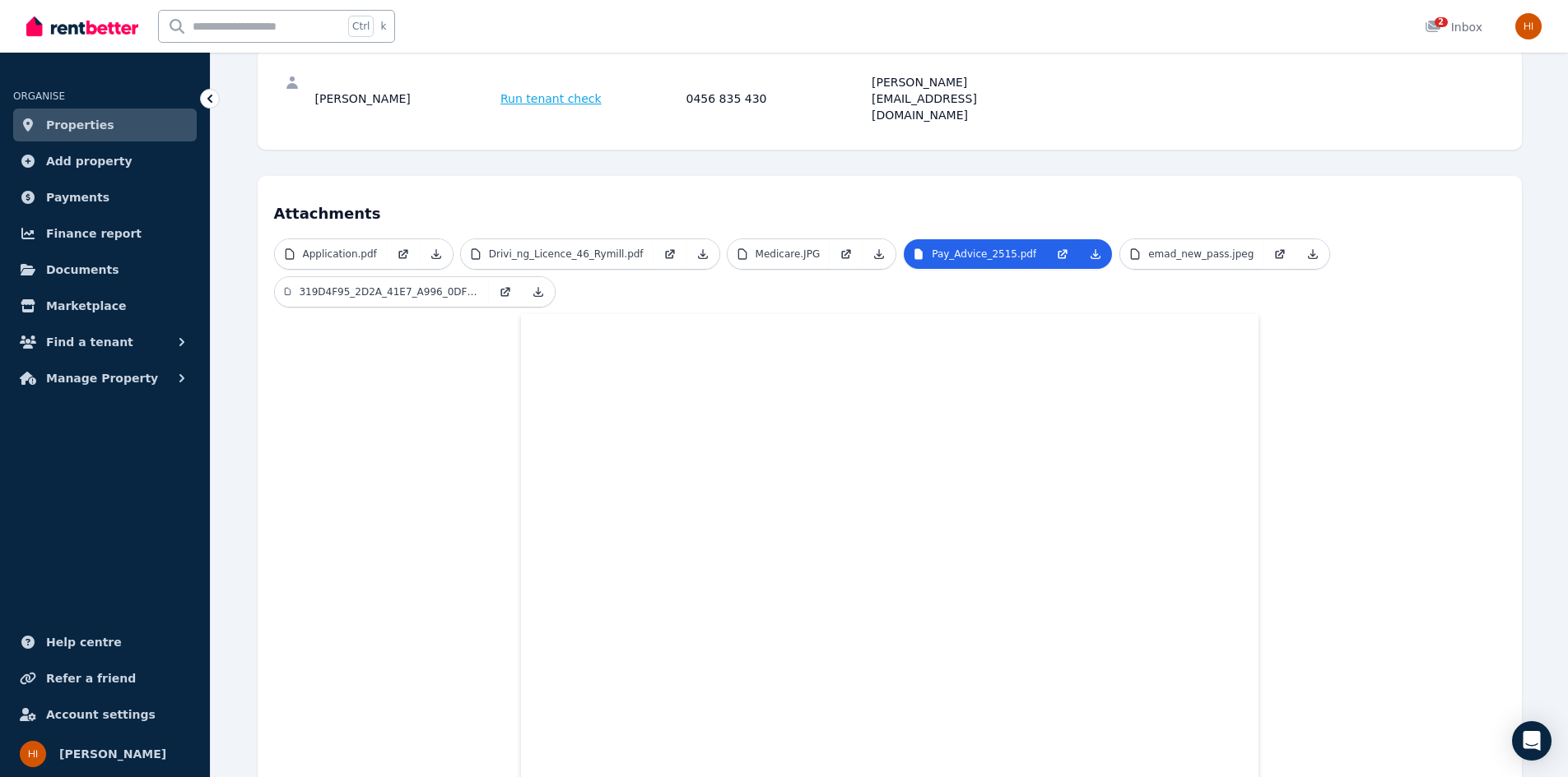
scroll to position [247, 0]
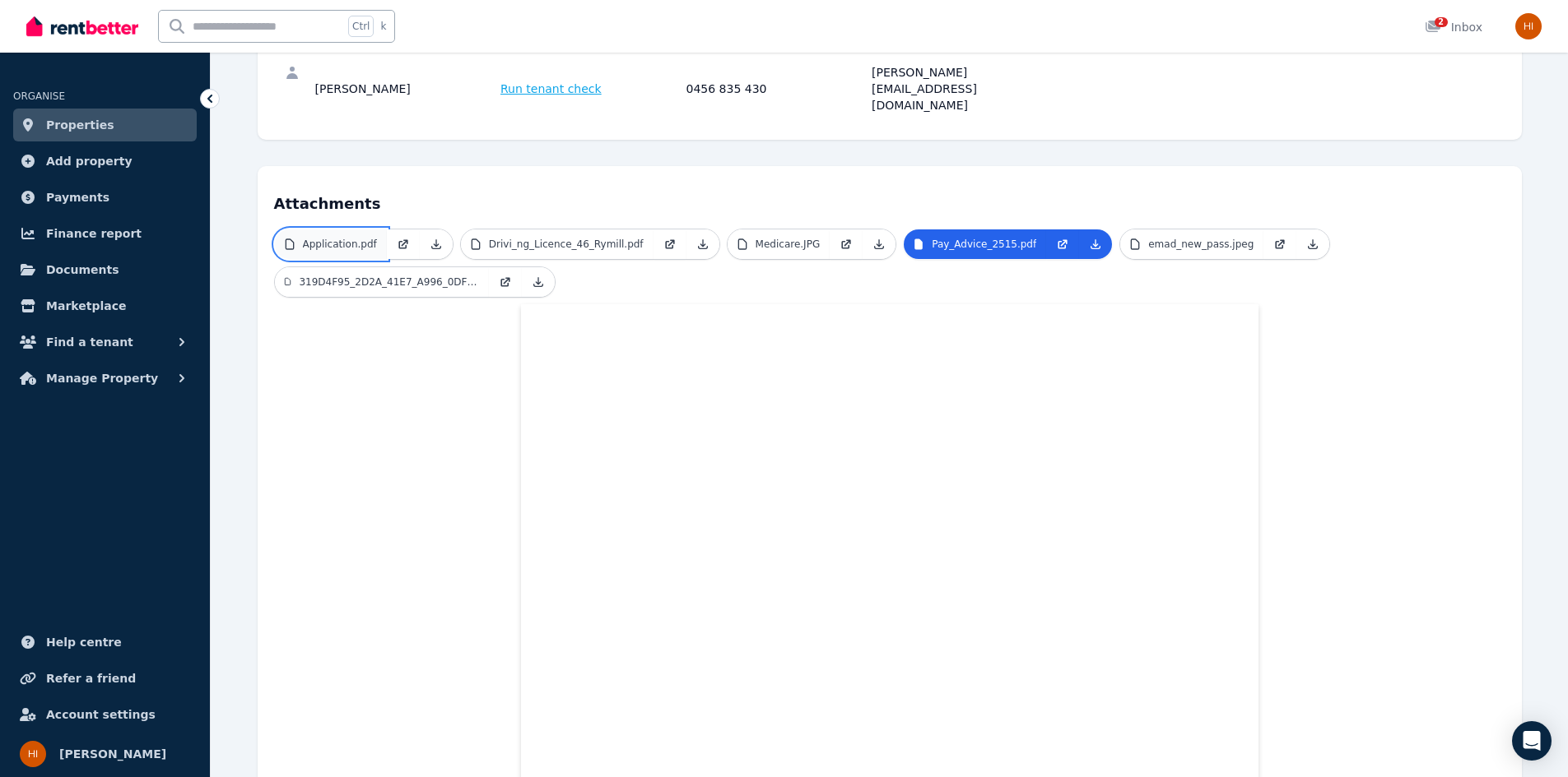
click at [330, 230] on link "Application.pdf" at bounding box center [330, 244] width 112 height 29
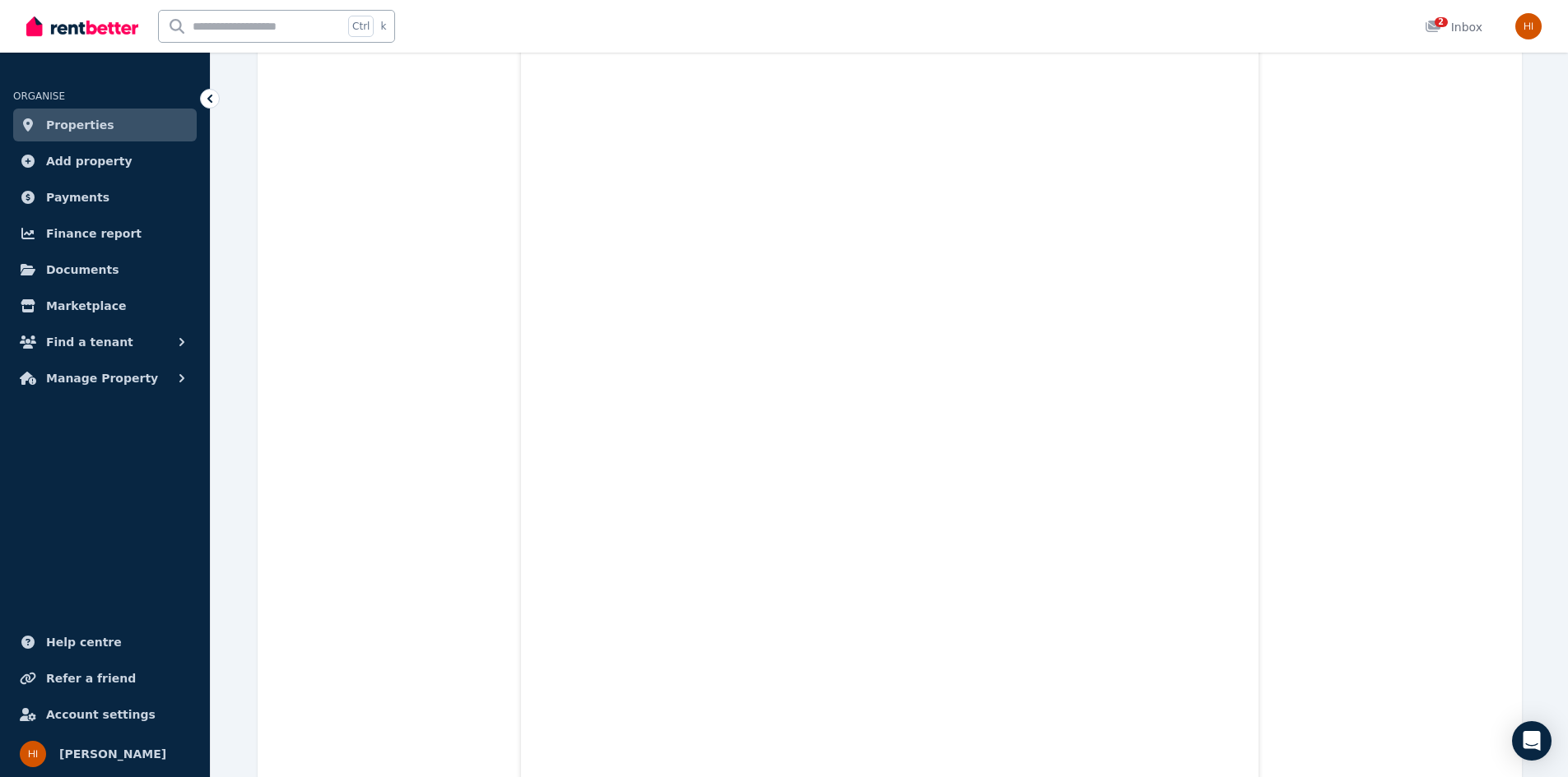
scroll to position [493, 0]
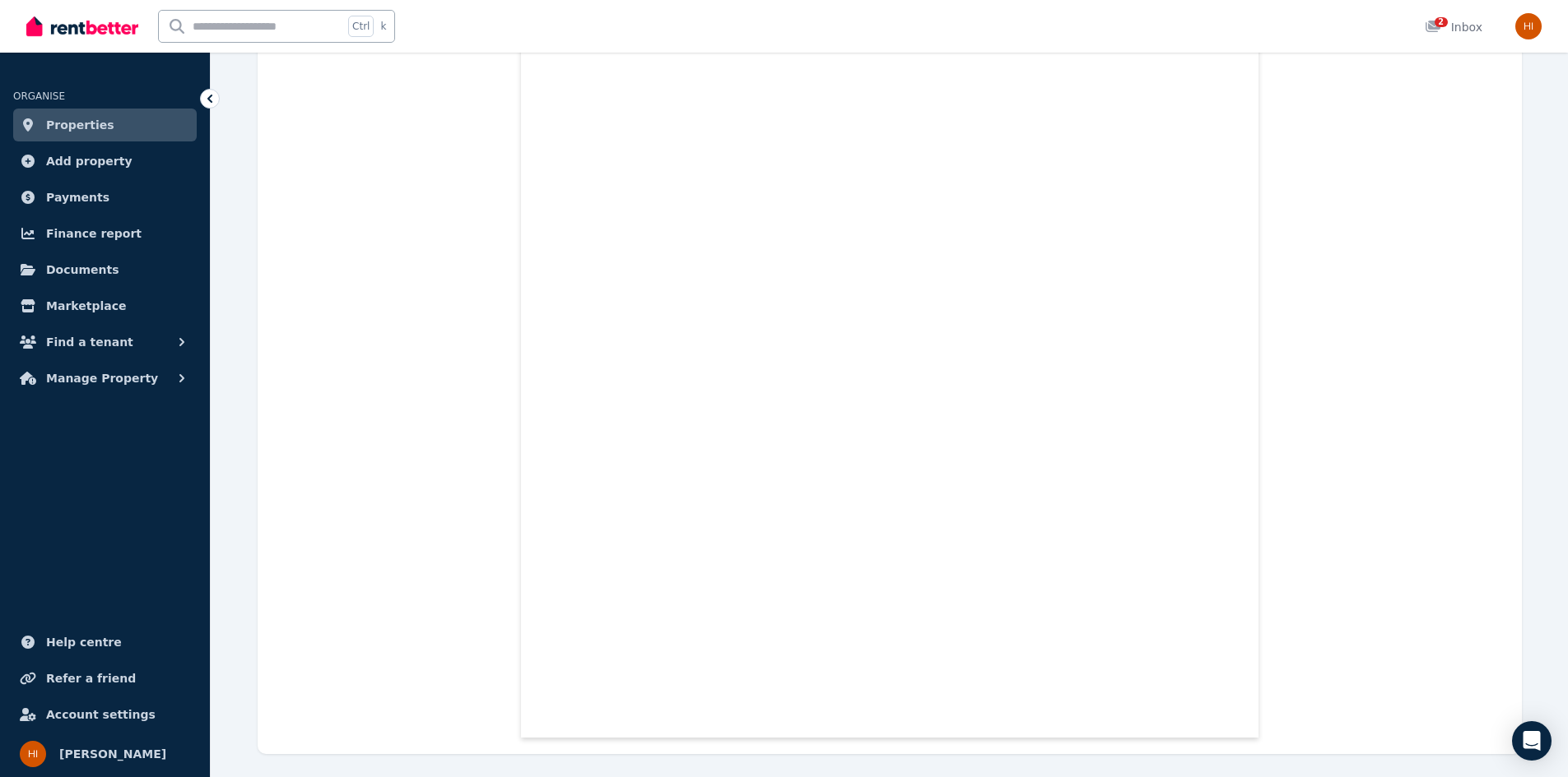
click at [61, 121] on span "Properties" at bounding box center [80, 125] width 68 height 20
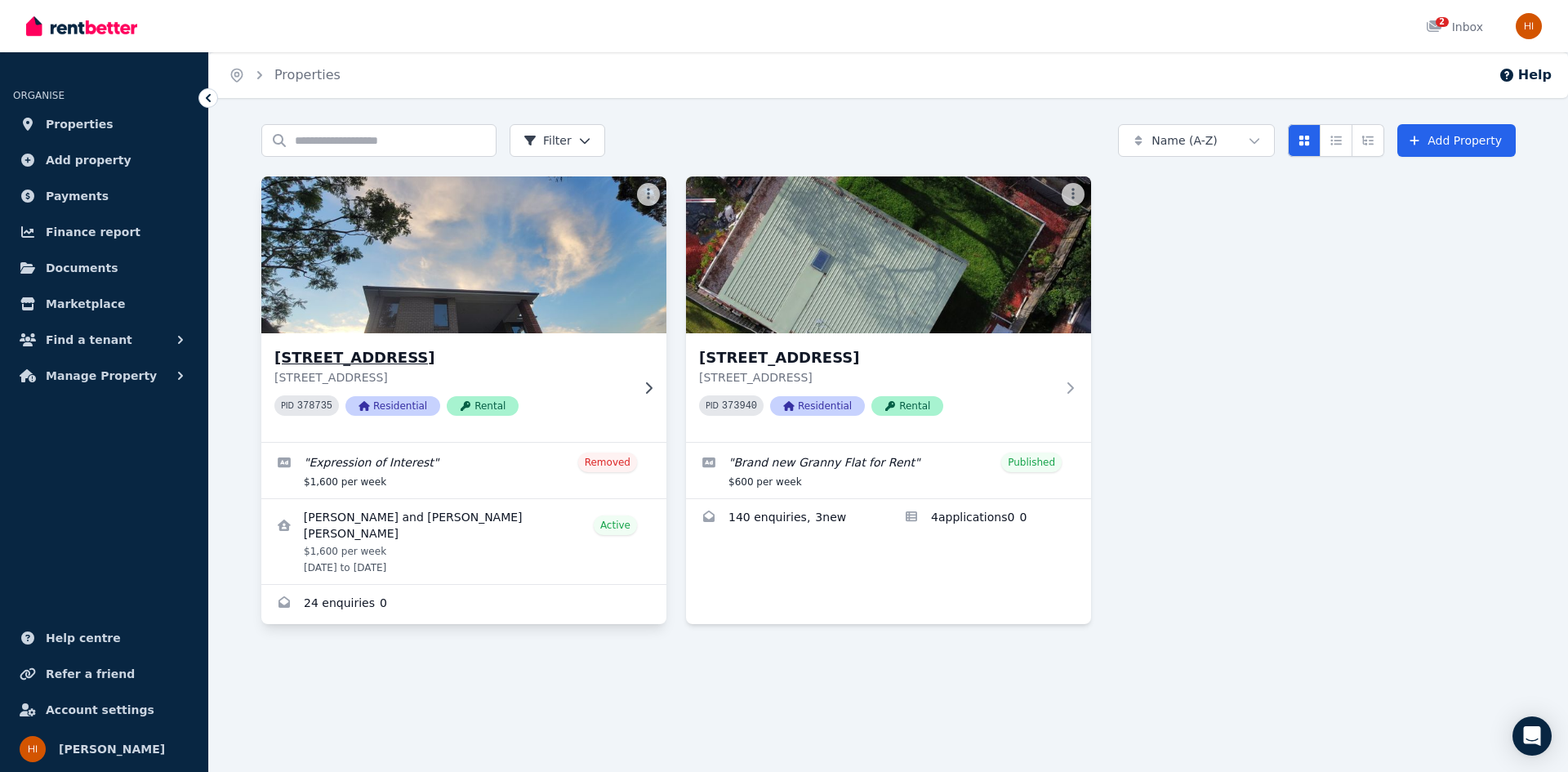
click at [547, 348] on h3 "118 Kent St, Epping" at bounding box center [452, 358] width 356 height 23
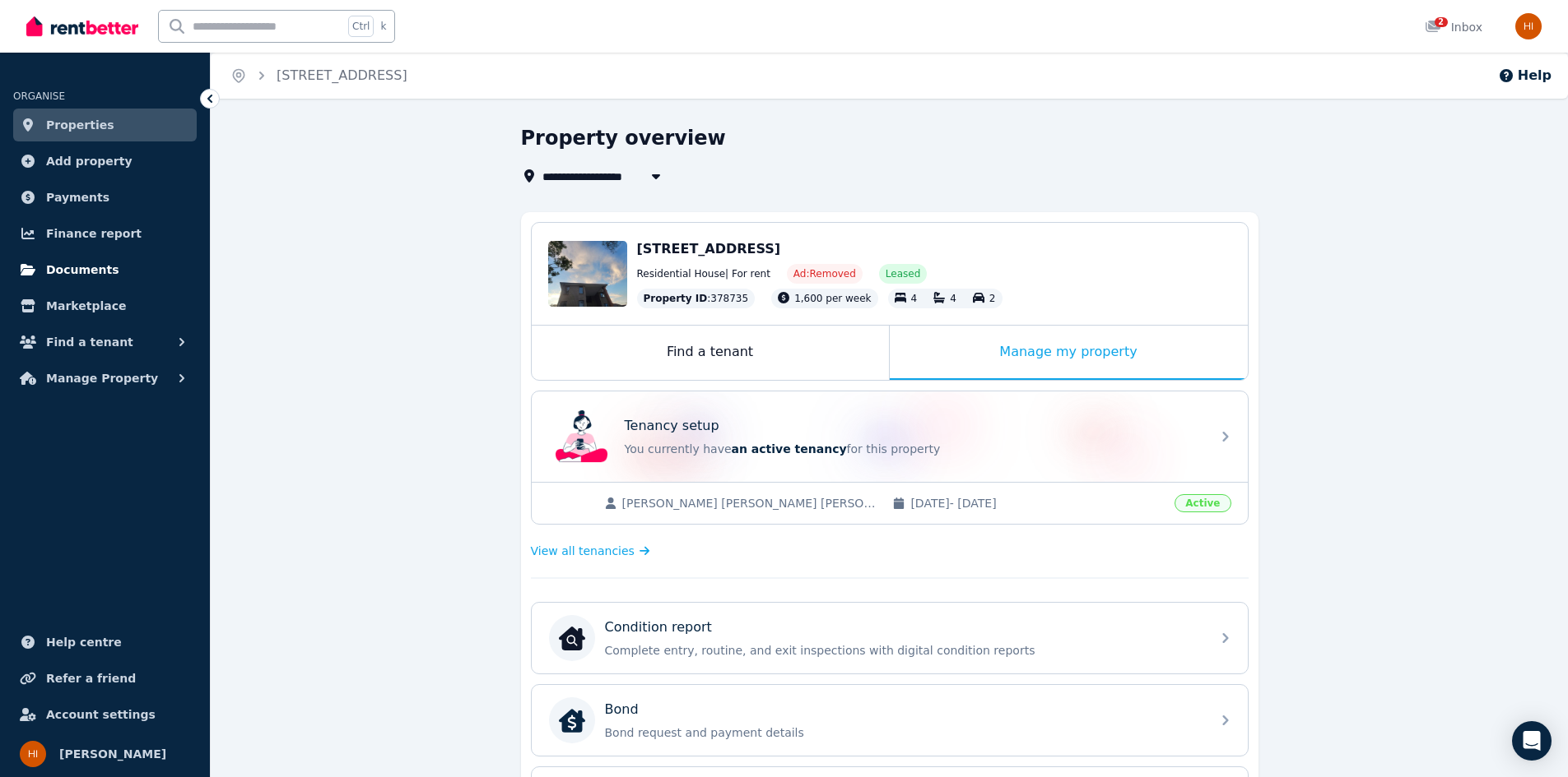
click at [65, 262] on span "Documents" at bounding box center [82, 270] width 73 height 20
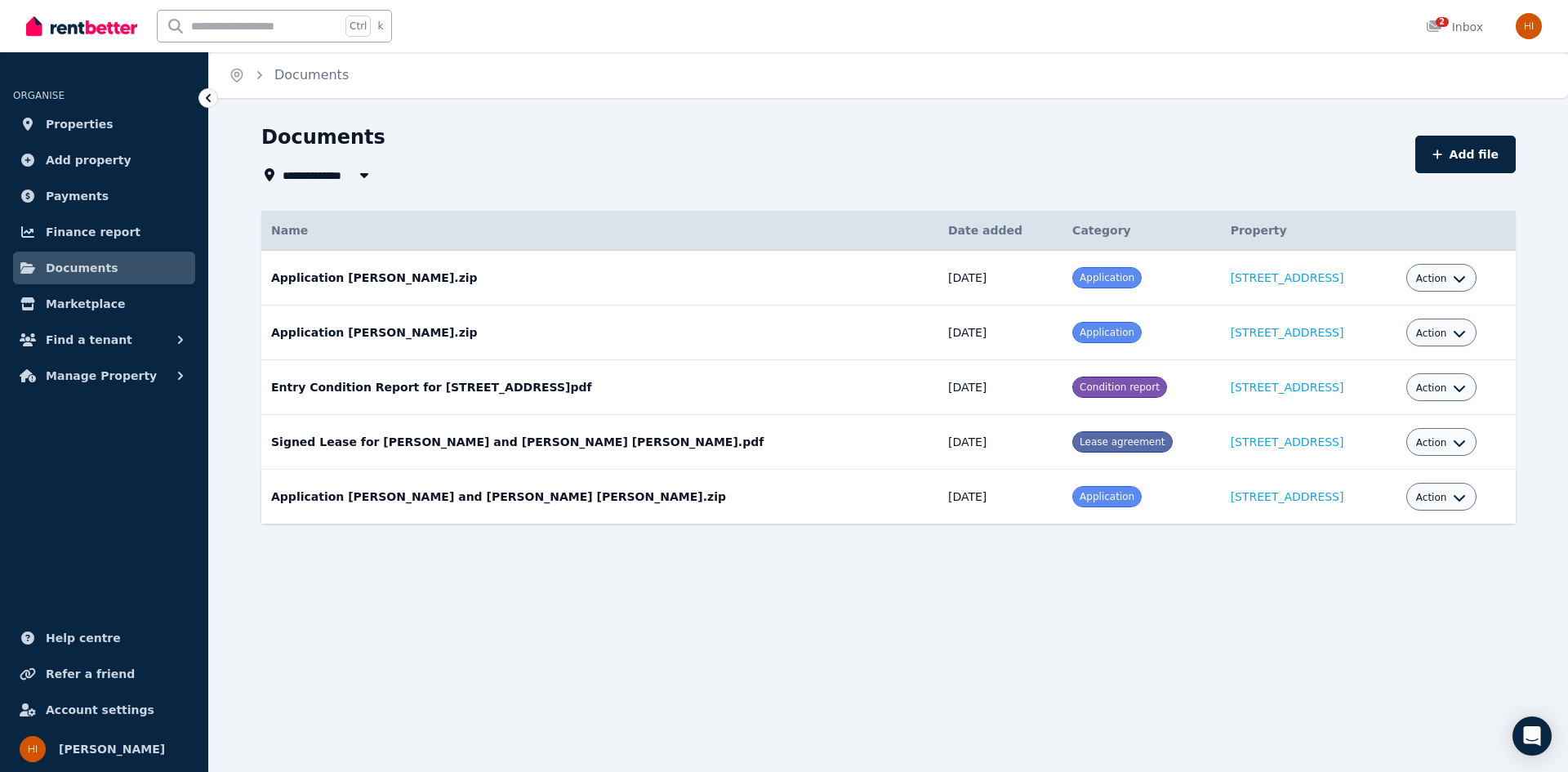
click at [1416, 503] on span "Action" at bounding box center [1431, 498] width 31 height 13
click at [1343, 563] on link "View" at bounding box center [1391, 564] width 157 height 29
click at [1454, 496] on icon "button" at bounding box center [1460, 499] width 12 height 7
click at [1344, 561] on link "View" at bounding box center [1391, 564] width 157 height 29
click at [1416, 503] on button "Action" at bounding box center [1441, 498] width 51 height 13
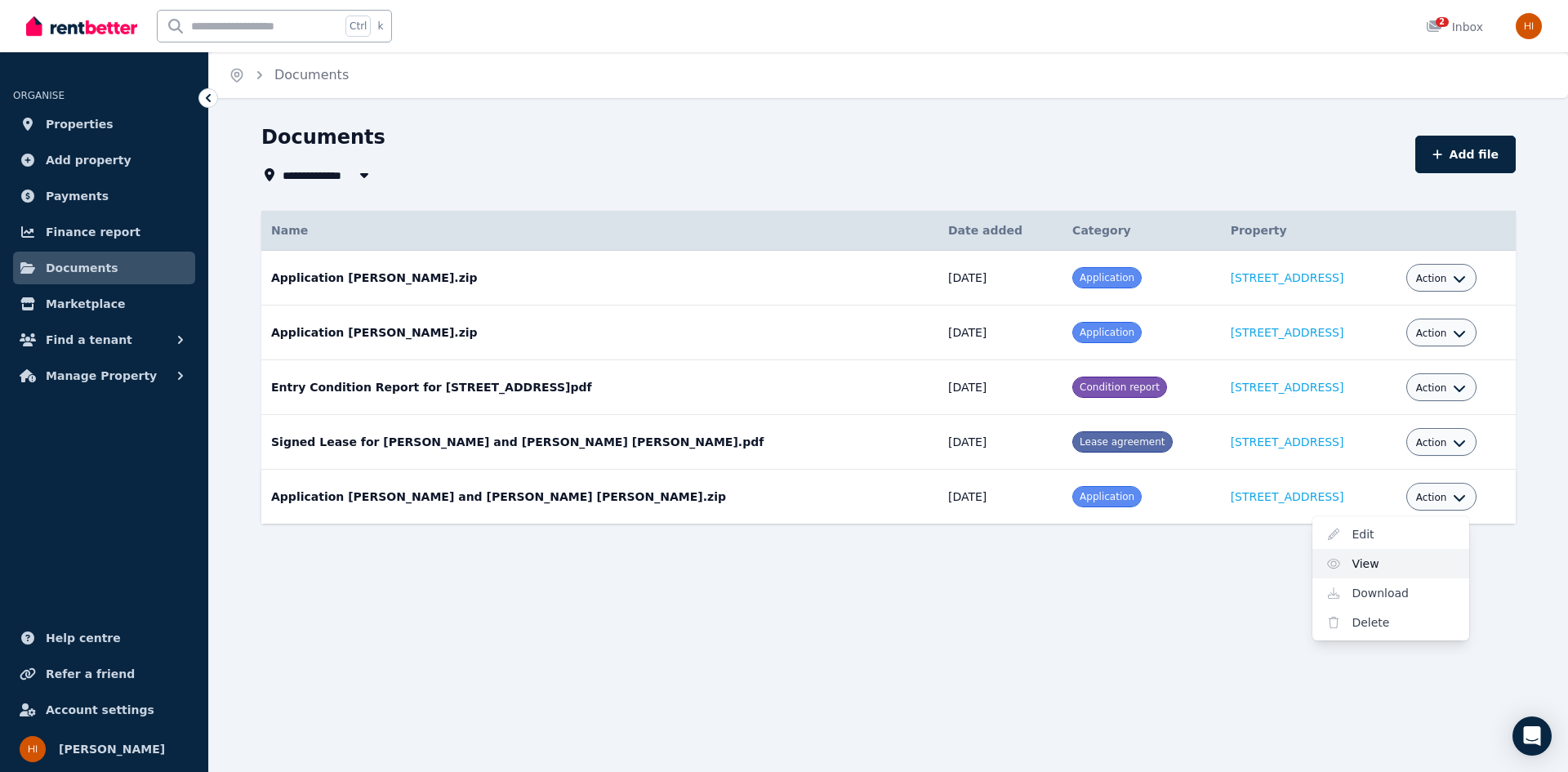
click at [1339, 559] on link "View" at bounding box center [1391, 564] width 157 height 29
click at [105, 376] on span "Manage Property" at bounding box center [101, 376] width 111 height 20
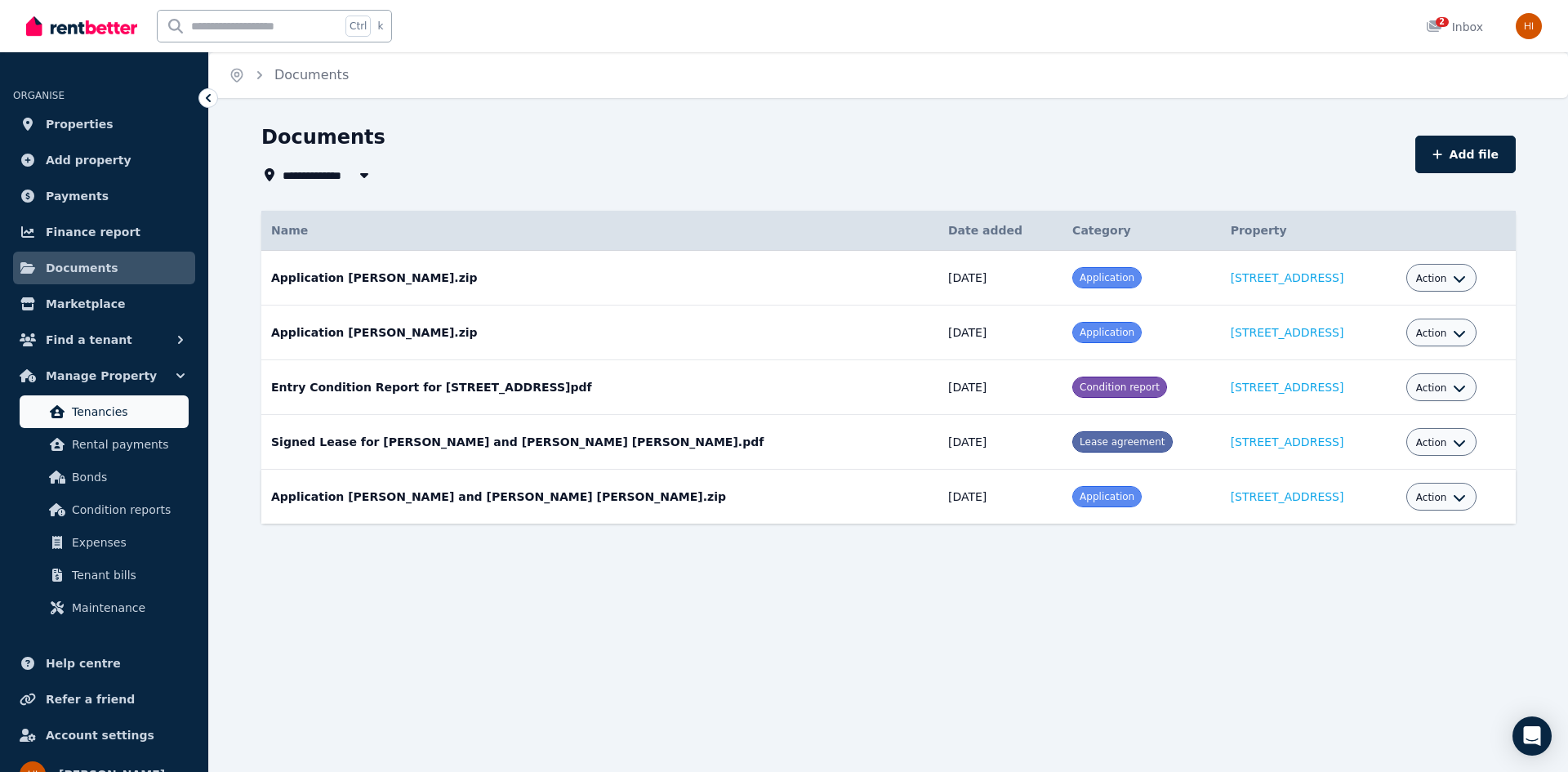
click at [114, 403] on span "Tenancies" at bounding box center [127, 412] width 110 height 20
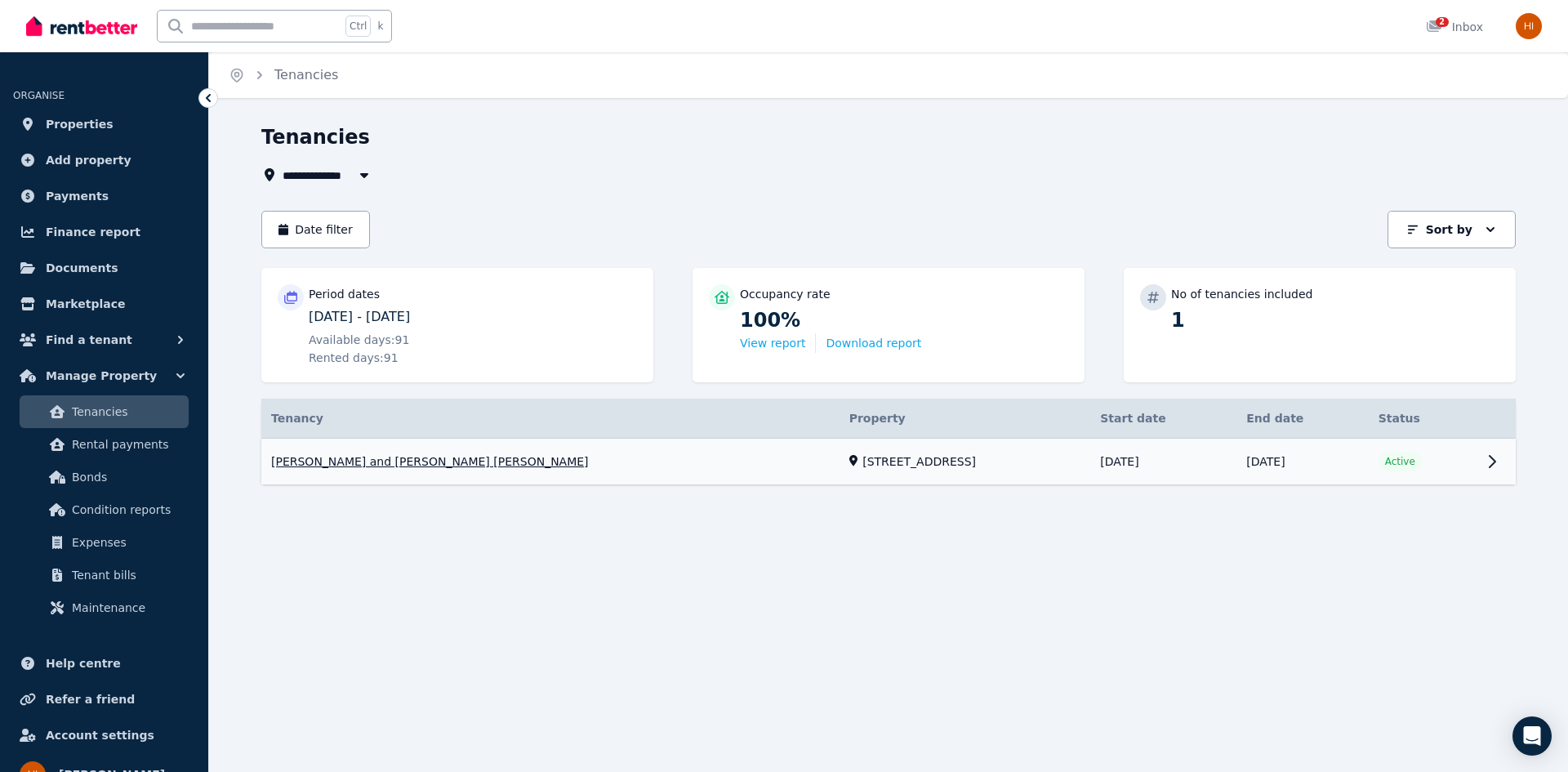
click at [441, 467] on link "View property details" at bounding box center [889, 462] width 1255 height 47
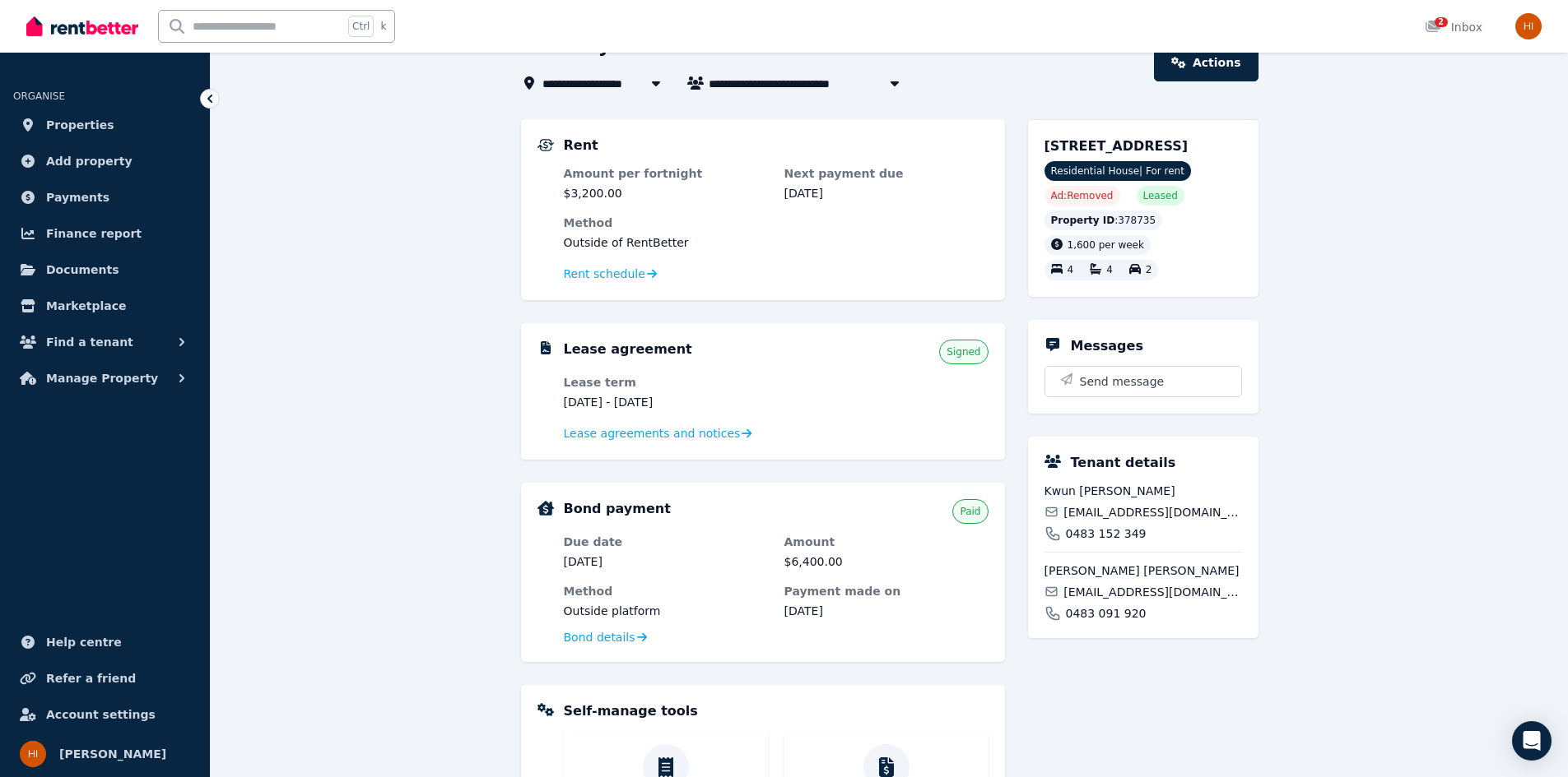
scroll to position [80, 0]
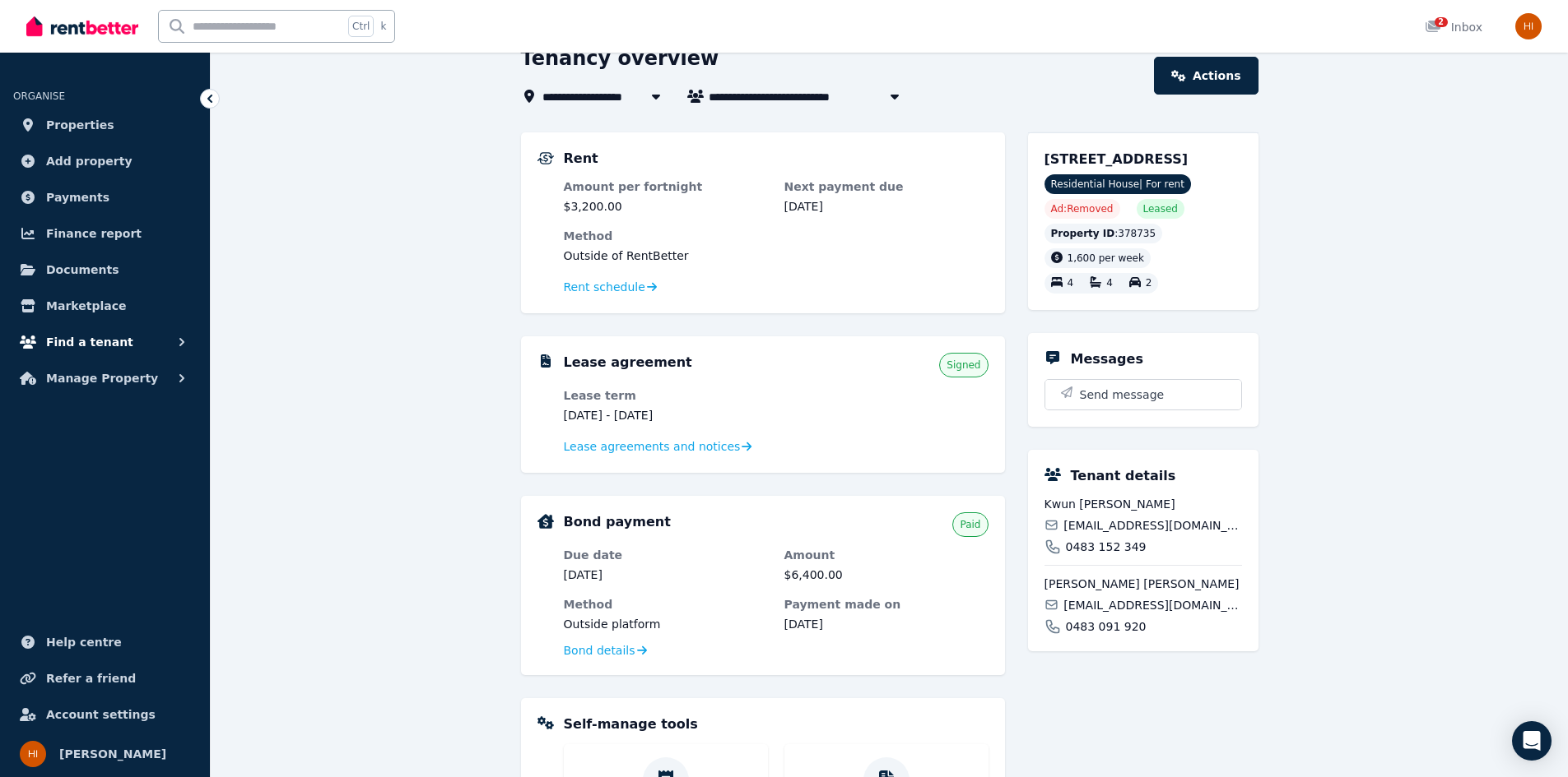
click at [86, 343] on span "Find a tenant" at bounding box center [90, 342] width 87 height 20
click at [75, 121] on span "Properties" at bounding box center [80, 125] width 68 height 20
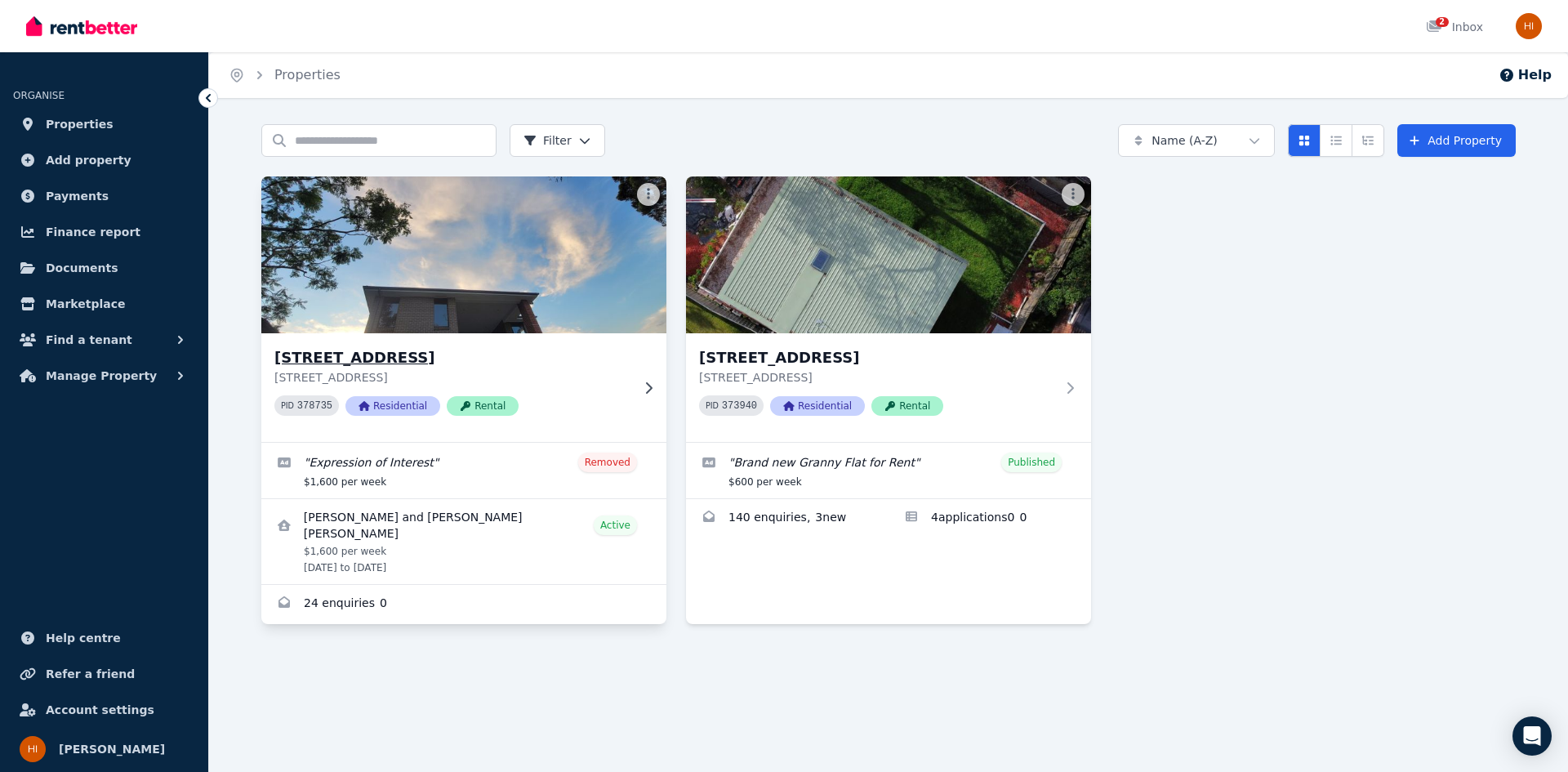
click at [537, 353] on h3 "118 Kent St, Epping" at bounding box center [452, 358] width 356 height 23
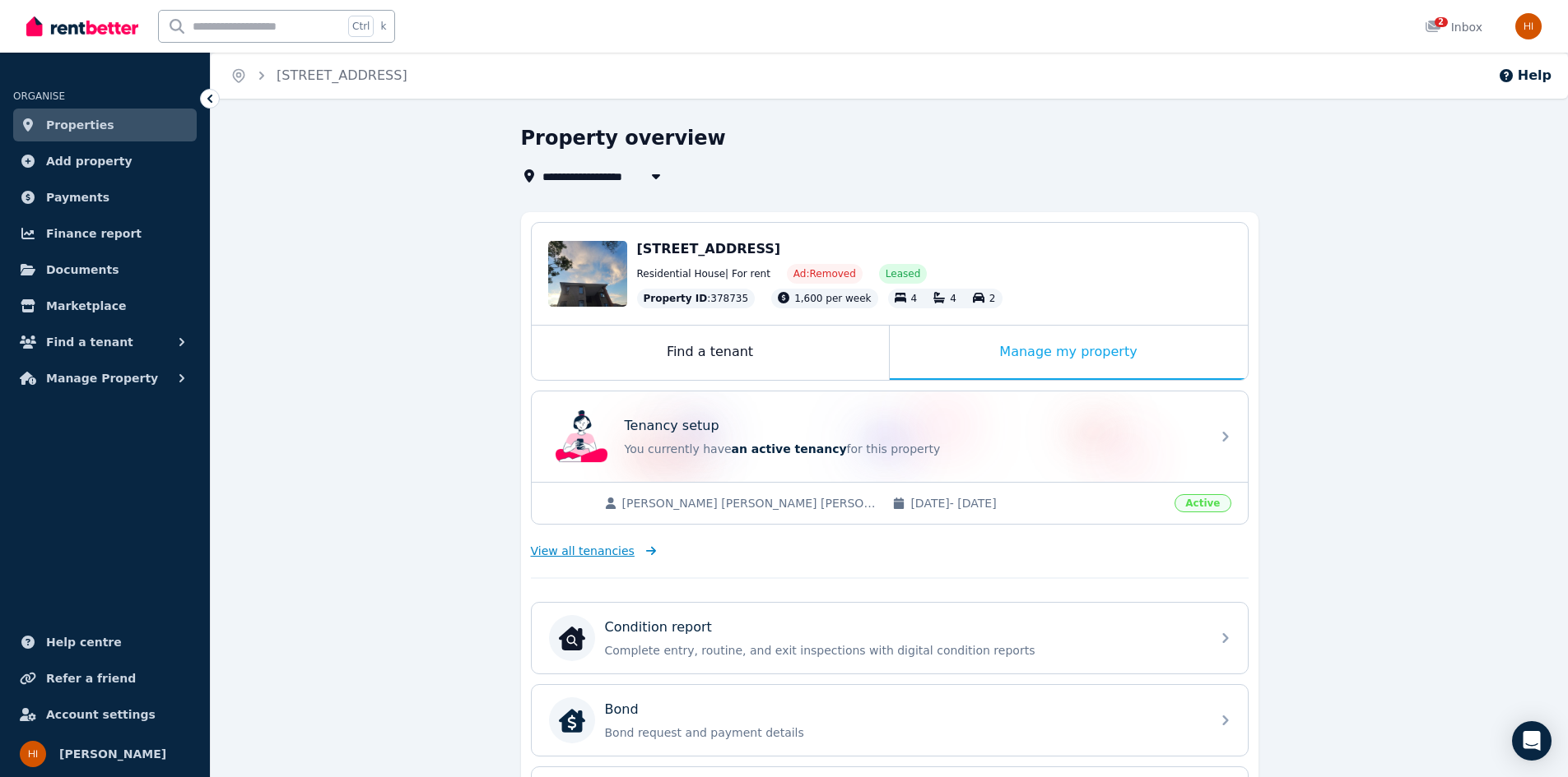
click at [598, 555] on span "View all tenancies" at bounding box center [583, 551] width 104 height 17
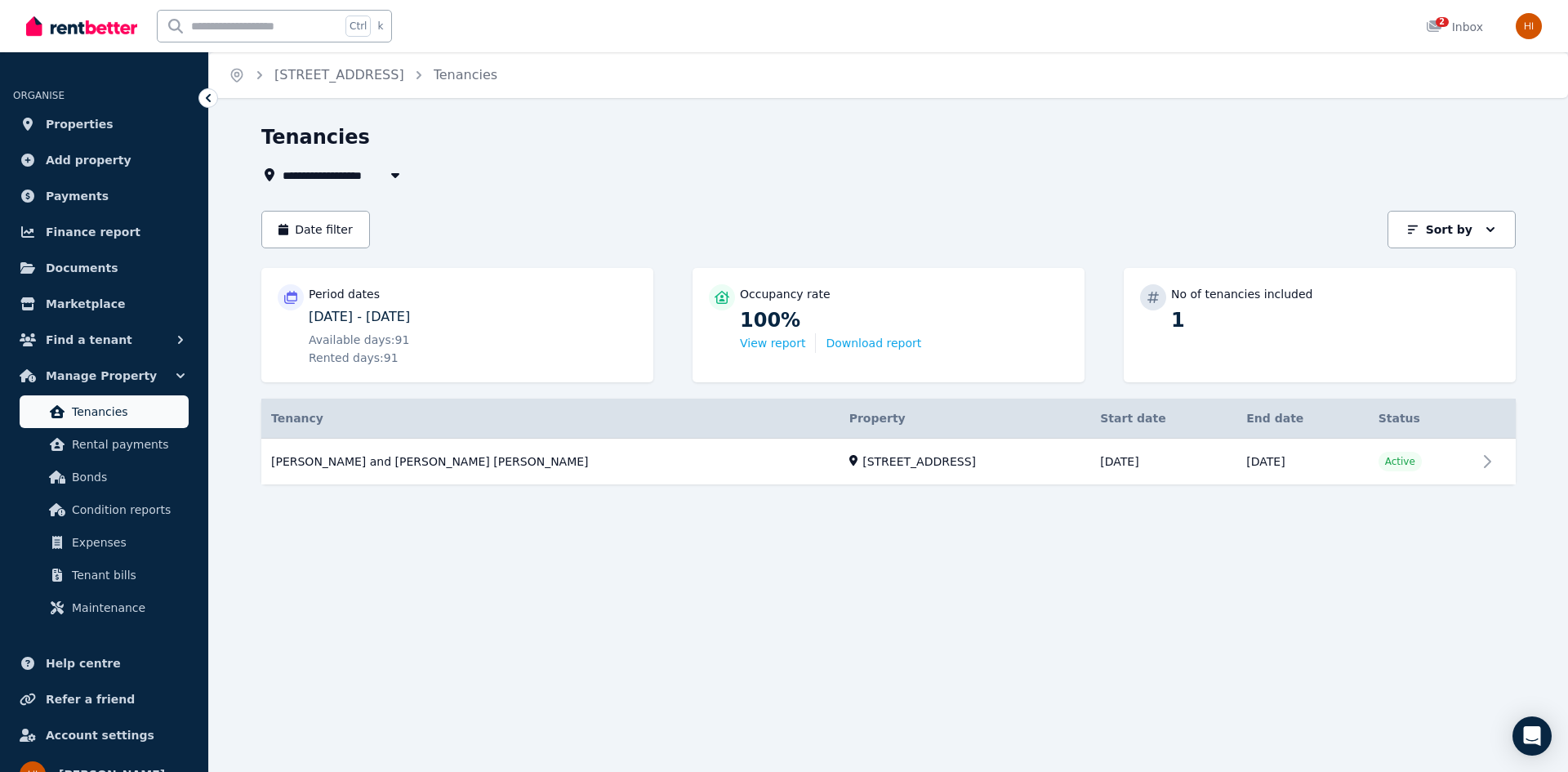
click at [109, 413] on span "Tenancies" at bounding box center [127, 412] width 110 height 20
click at [72, 116] on span "Properties" at bounding box center [79, 124] width 67 height 20
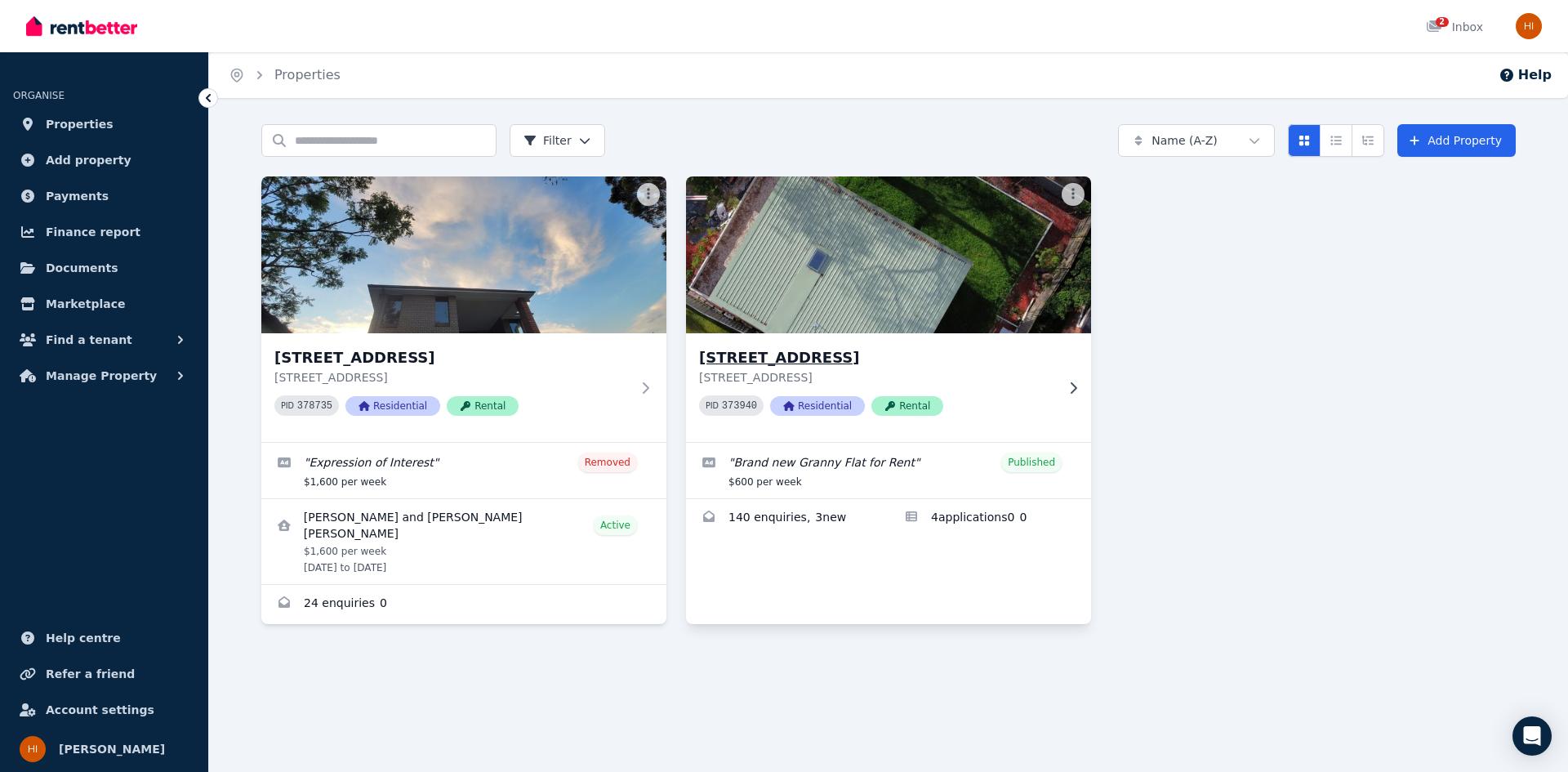
click at [987, 353] on h3 "[STREET_ADDRESS]" at bounding box center [876, 358] width 356 height 23
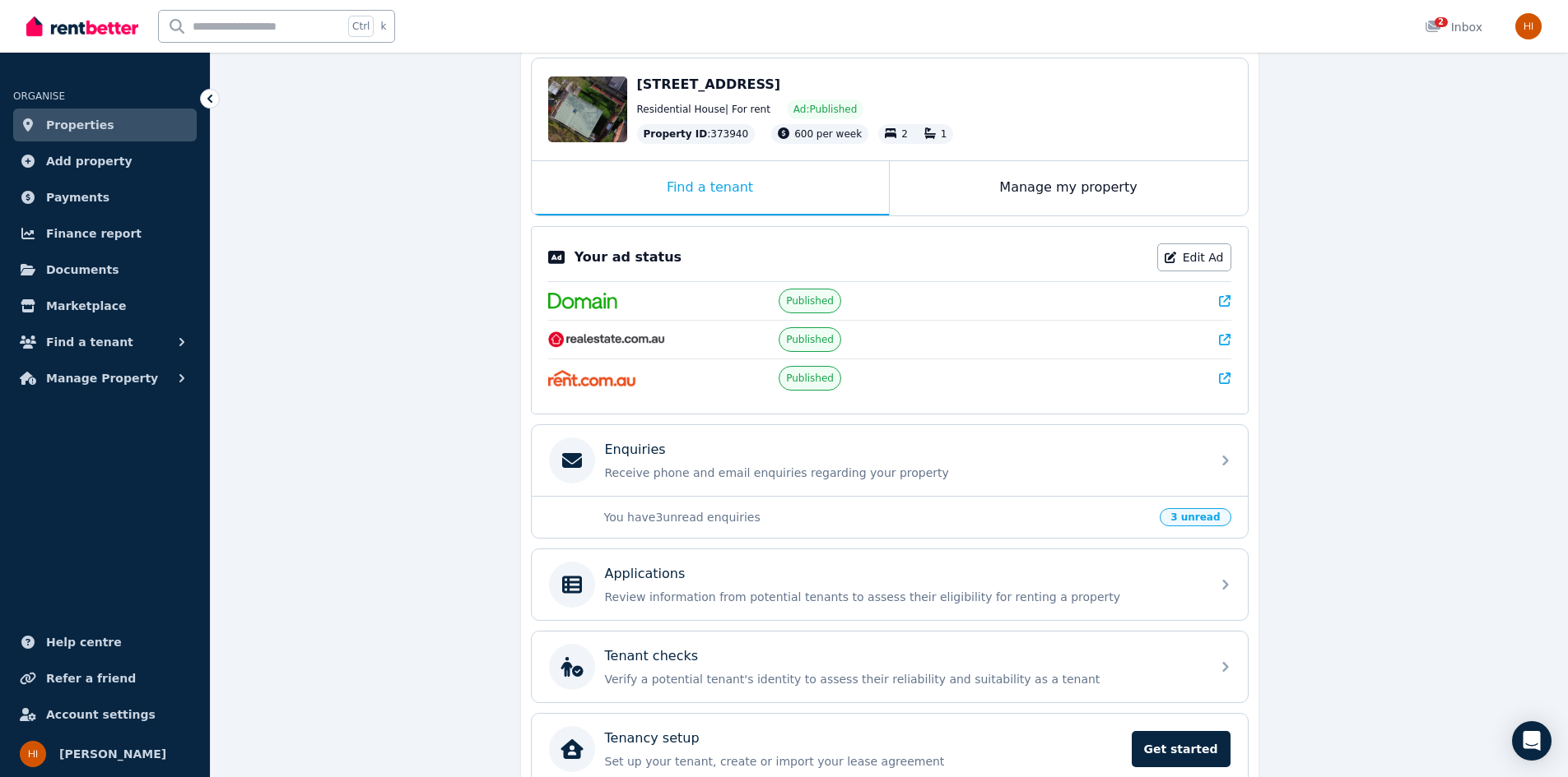
scroll to position [245, 0]
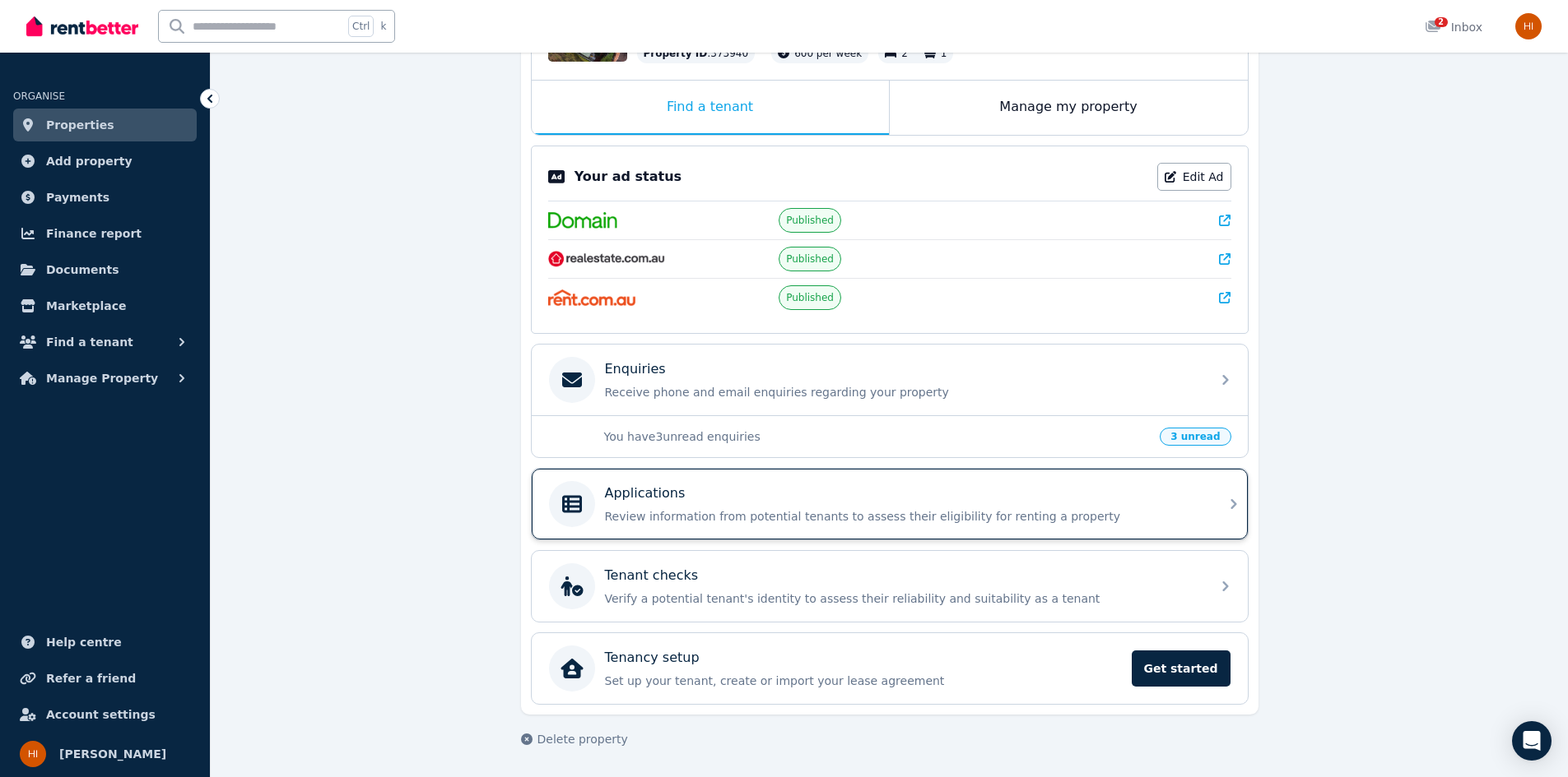
click at [1019, 508] on p "Review information from potential tenants to assess their eligibility for renti…" at bounding box center [903, 517] width 596 height 17
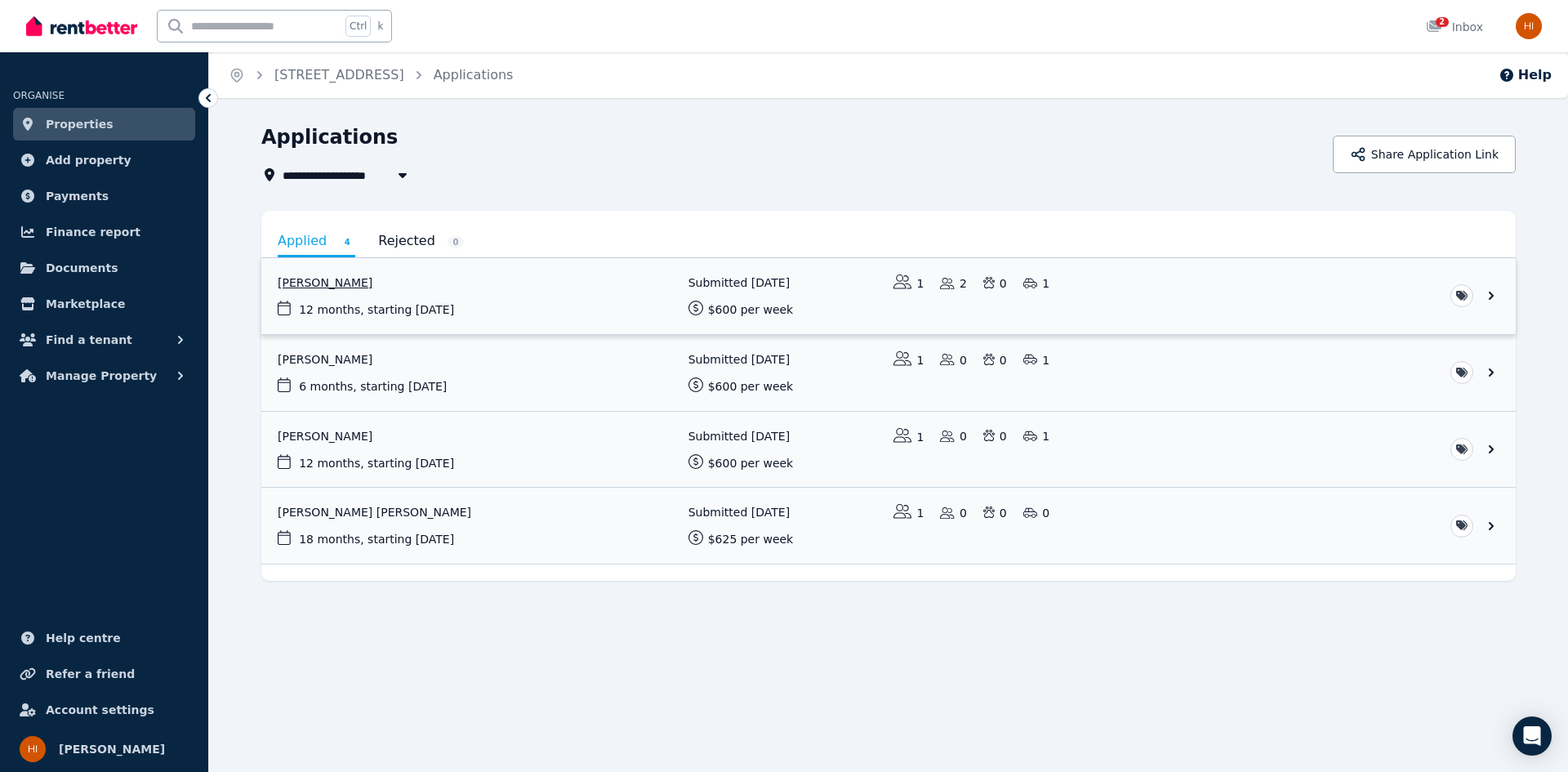
click at [543, 283] on link "View application: Emad Rashnou" at bounding box center [889, 296] width 1255 height 76
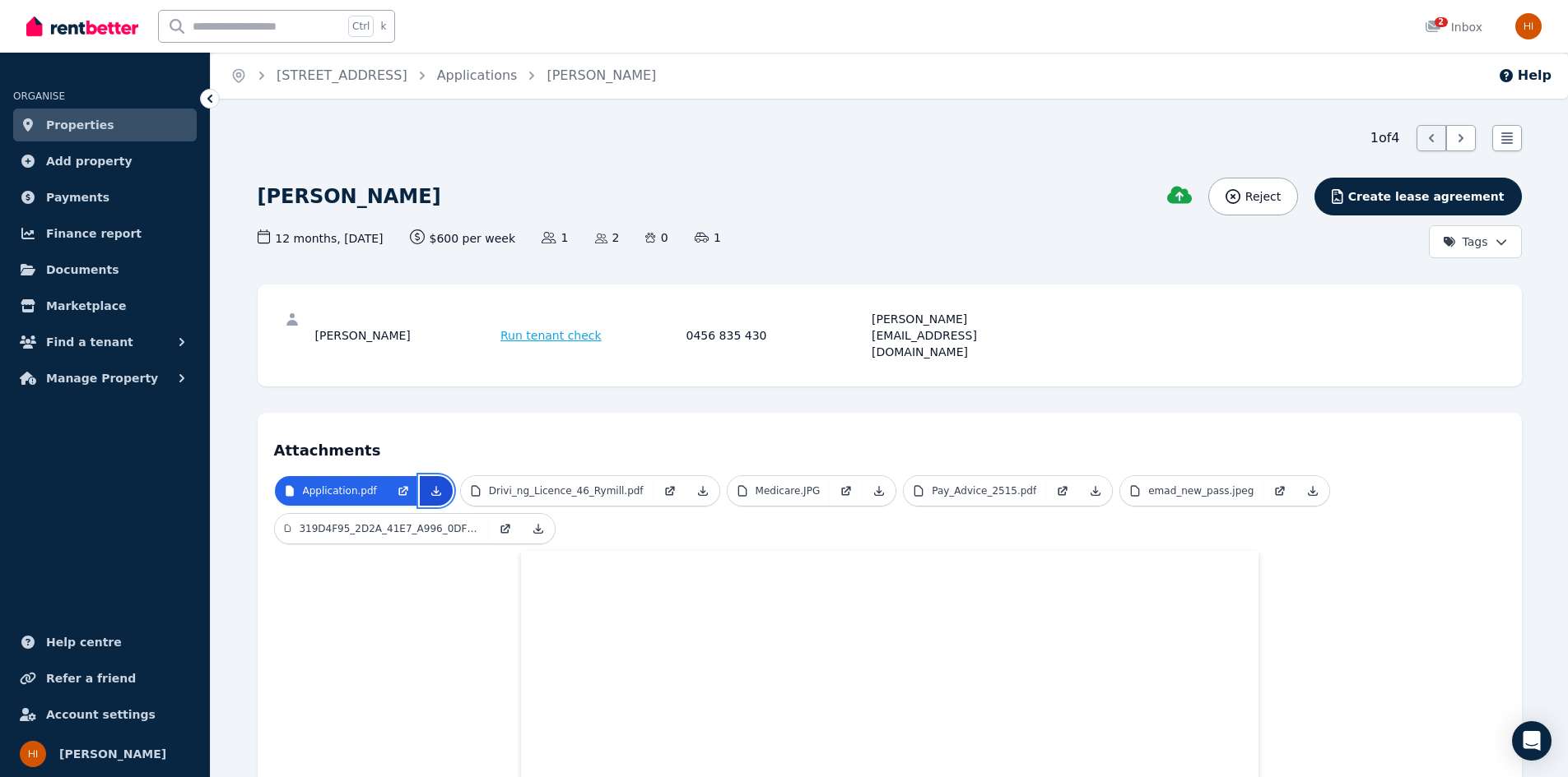
click at [430, 484] on icon at bounding box center [436, 491] width 13 height 13
click at [696, 484] on icon at bounding box center [703, 491] width 13 height 13
click at [872, 484] on icon at bounding box center [879, 491] width 13 height 13
click at [1089, 484] on icon at bounding box center [1095, 491] width 13 height 13
click at [1296, 477] on link at bounding box center [1312, 491] width 33 height 29
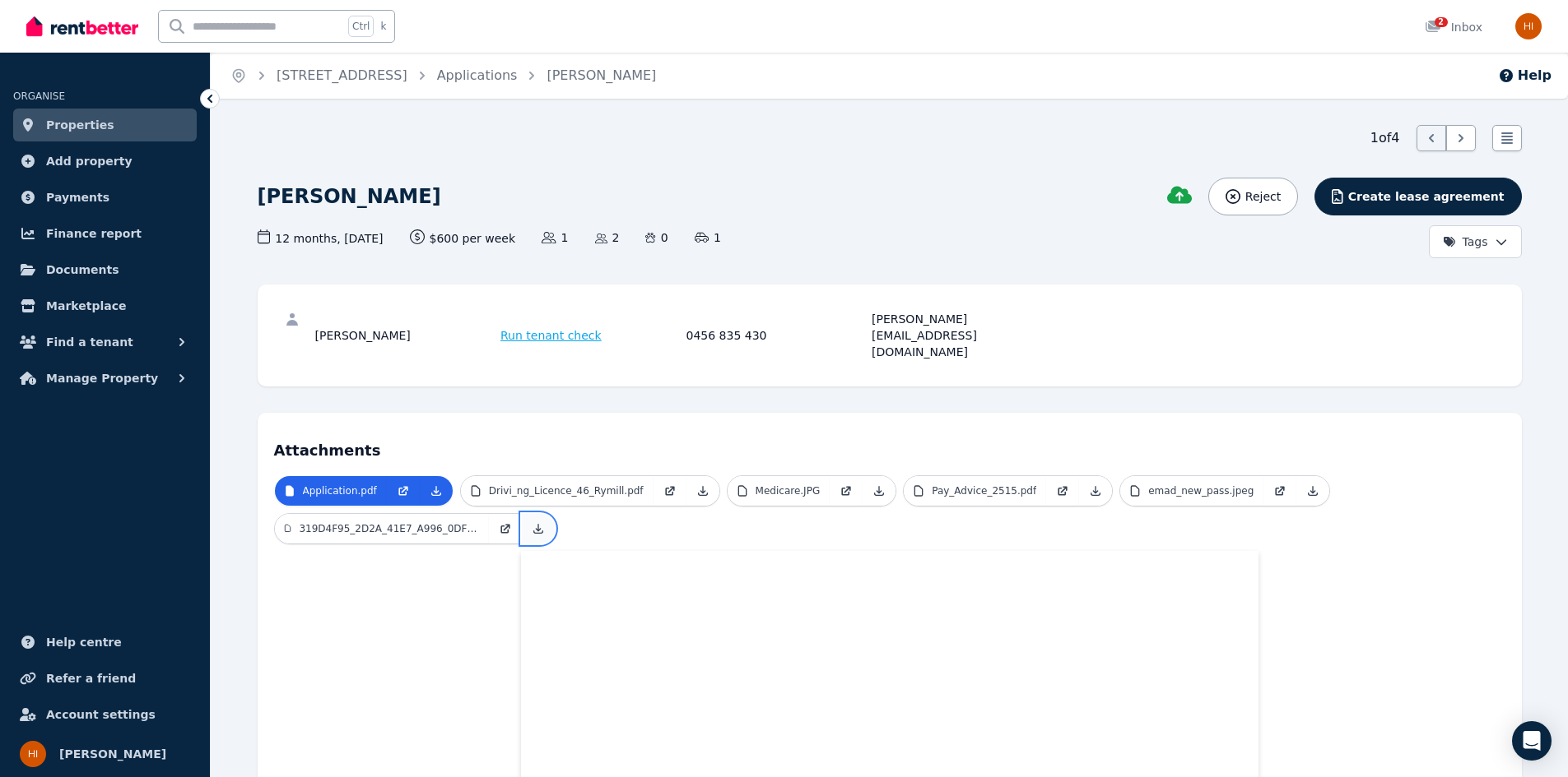
click at [536, 523] on icon at bounding box center [538, 529] width 13 height 13
